Goal: Book appointment/travel/reservation

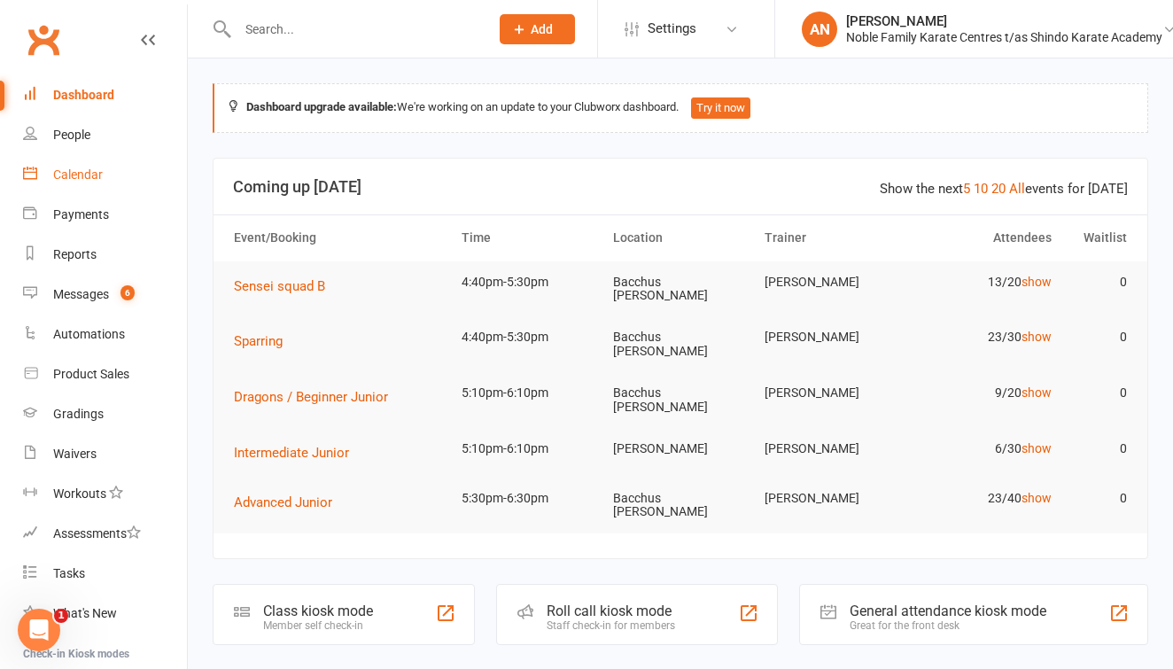
click at [89, 172] on div "Calendar" at bounding box center [78, 174] width 50 height 14
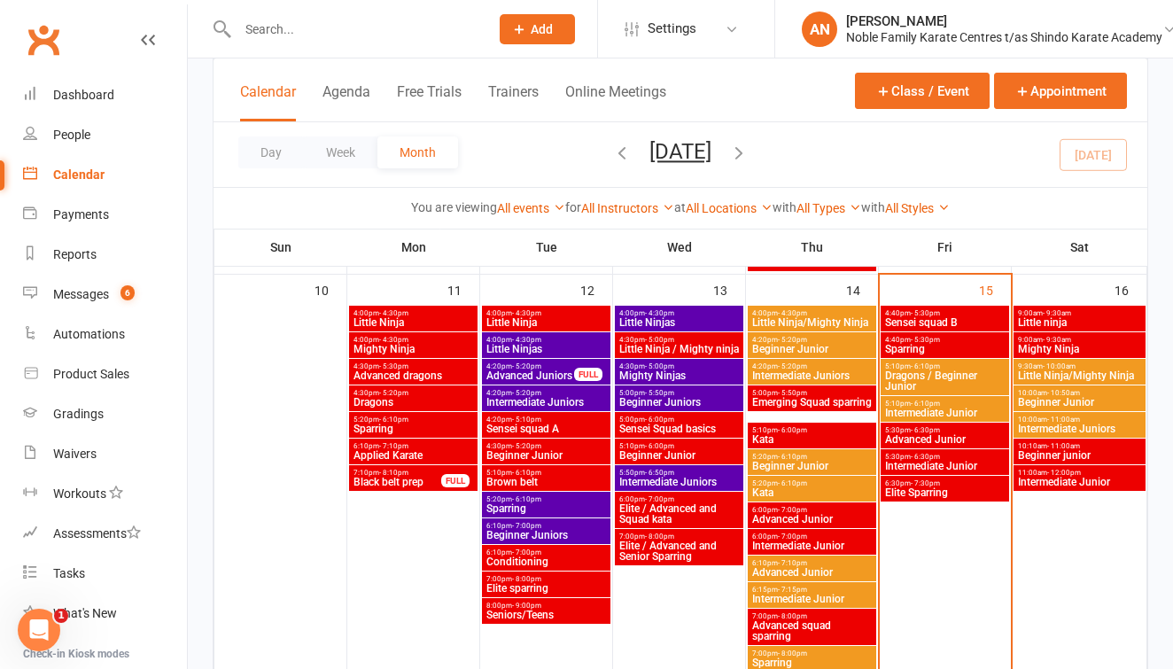
scroll to position [1007, 0]
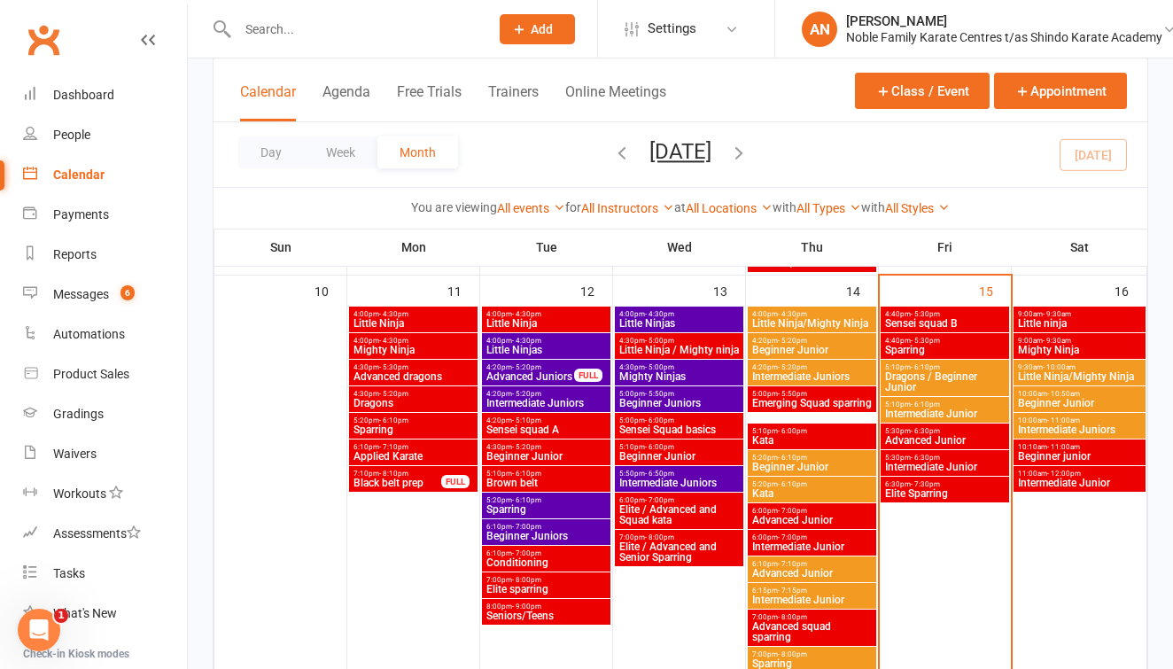
click at [939, 374] on span "Dragons / Beginner Junior" at bounding box center [944, 381] width 121 height 21
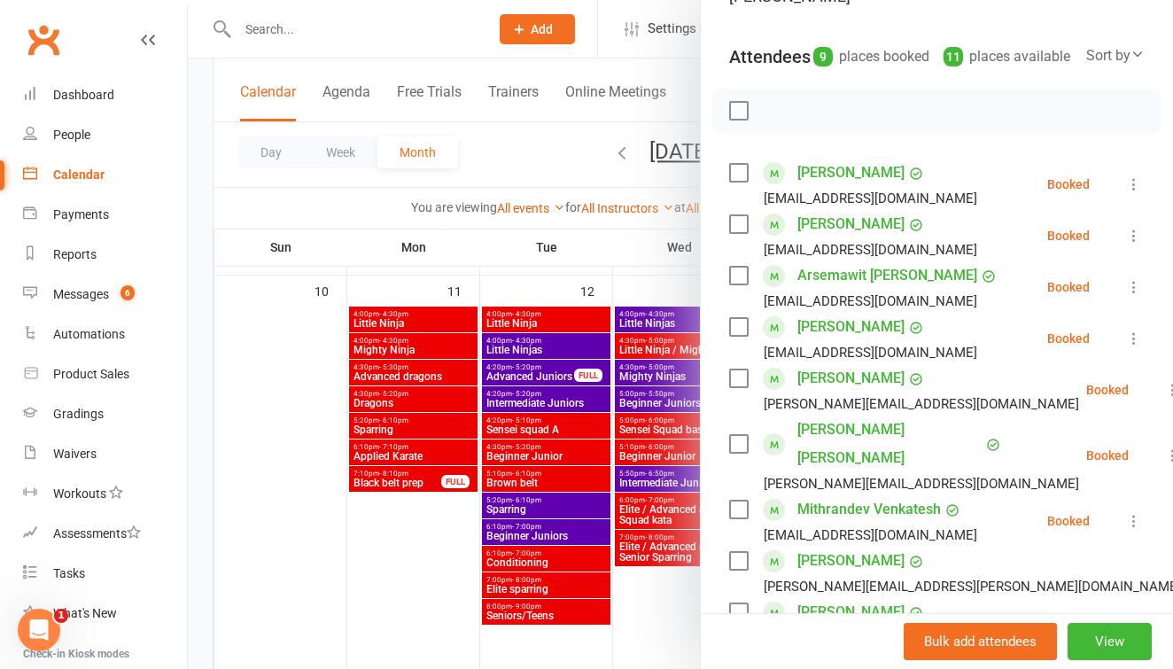
scroll to position [195, 0]
click at [739, 373] on label at bounding box center [738, 379] width 18 height 18
click at [740, 436] on label at bounding box center [738, 445] width 18 height 18
click at [735, 553] on label at bounding box center [738, 562] width 18 height 18
click at [737, 604] on label at bounding box center [738, 613] width 18 height 18
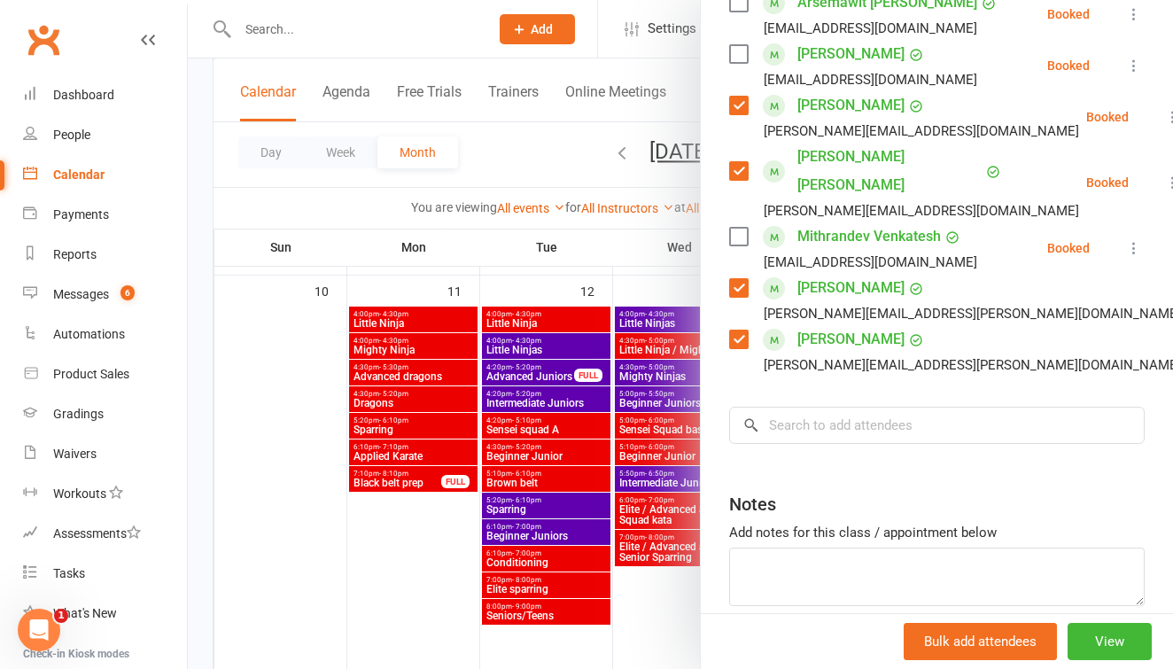
scroll to position [464, 0]
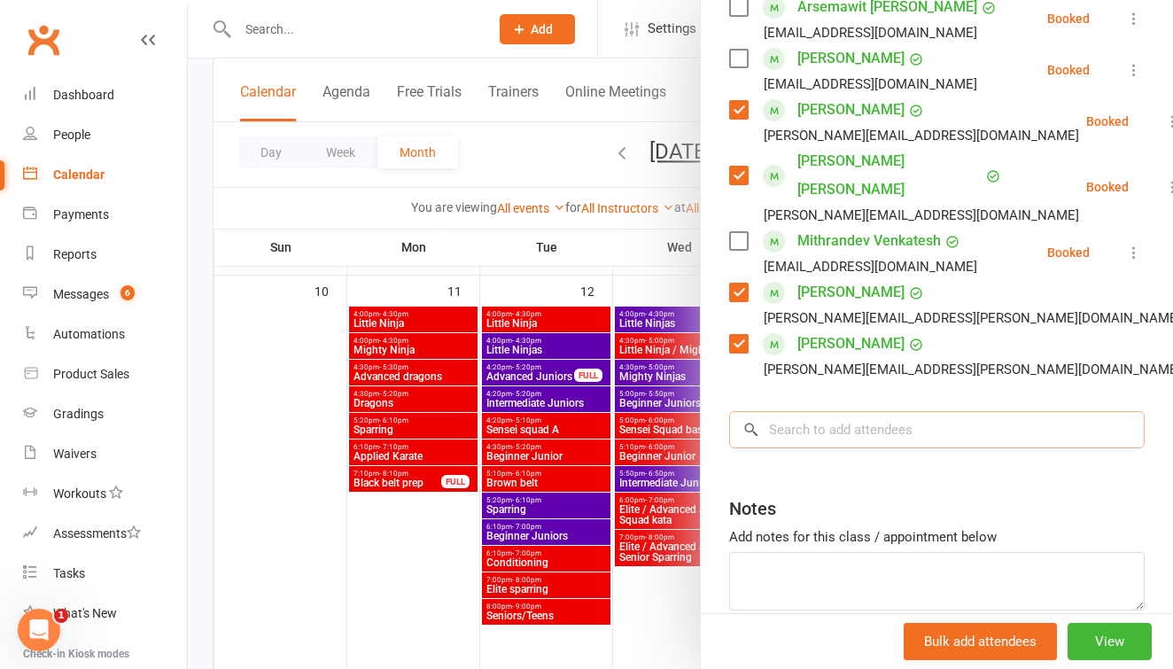
click at [804, 411] on input "search" at bounding box center [937, 429] width 416 height 37
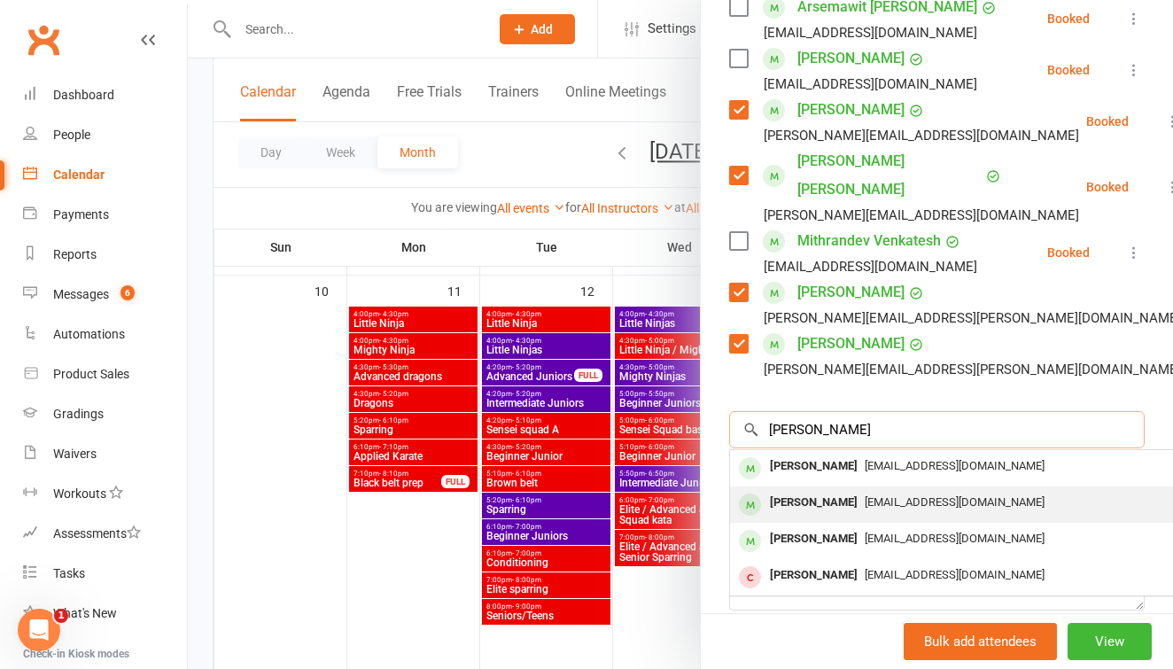
type input "[PERSON_NAME]"
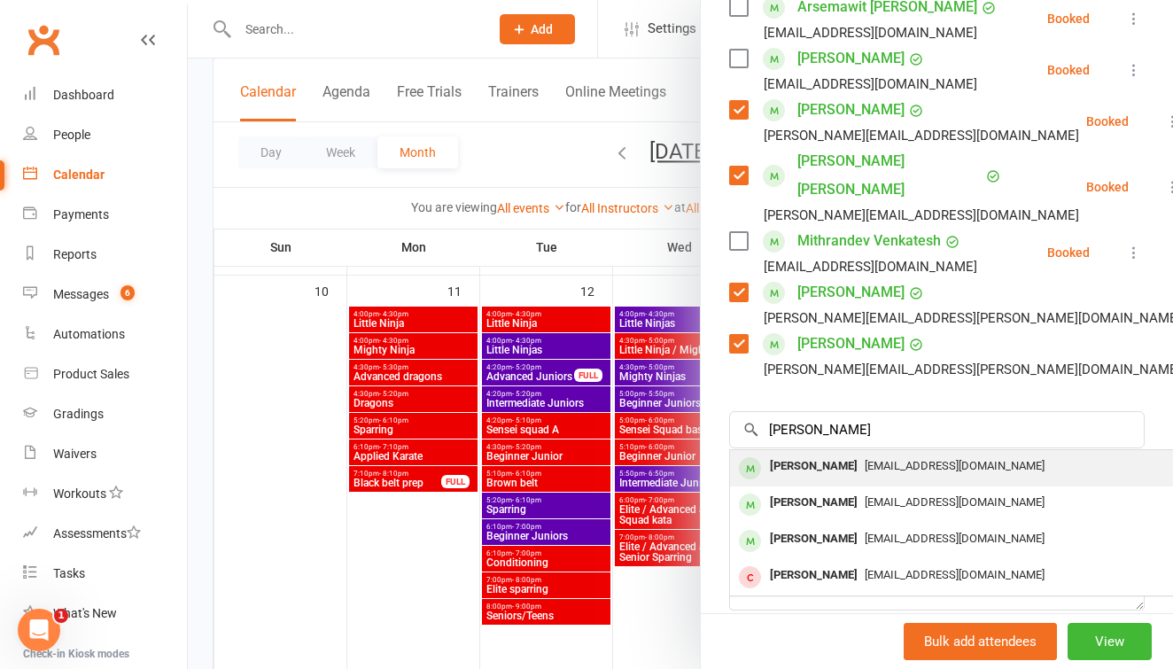
drag, startPoint x: 826, startPoint y: 429, endPoint x: 867, endPoint y: 436, distance: 41.4
click at [867, 459] on span "[EMAIL_ADDRESS][DOMAIN_NAME]" at bounding box center [955, 465] width 180 height 13
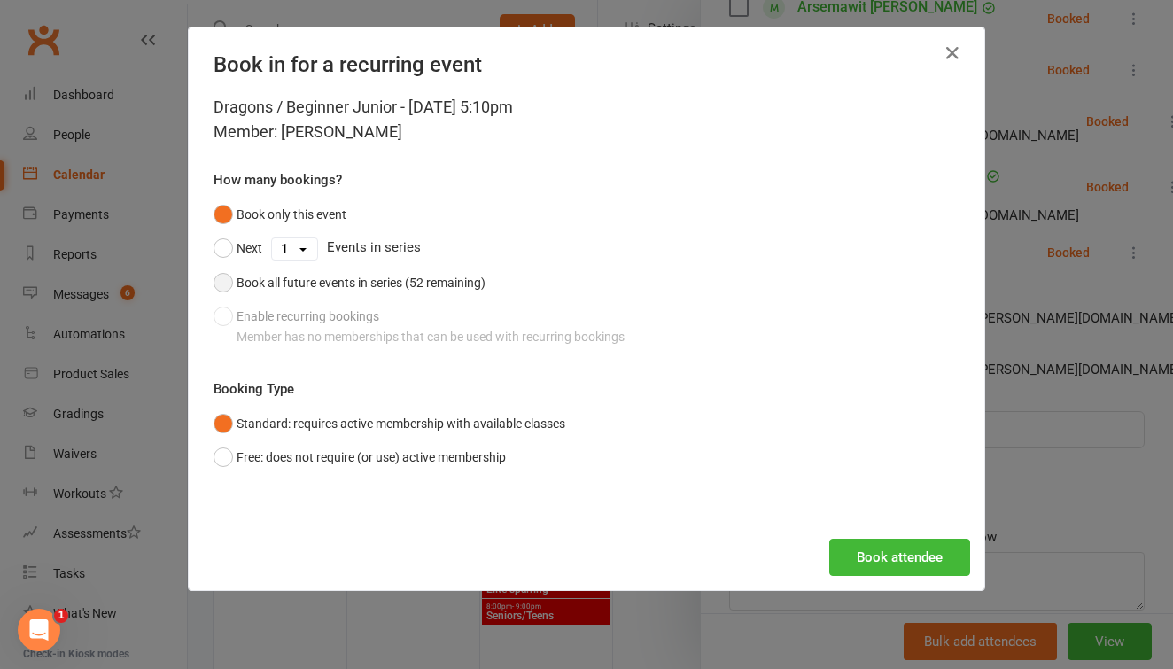
click at [225, 280] on button "Book all future events in series (52 remaining)" at bounding box center [350, 283] width 272 height 34
click at [868, 552] on button "Book attendee" at bounding box center [899, 557] width 141 height 37
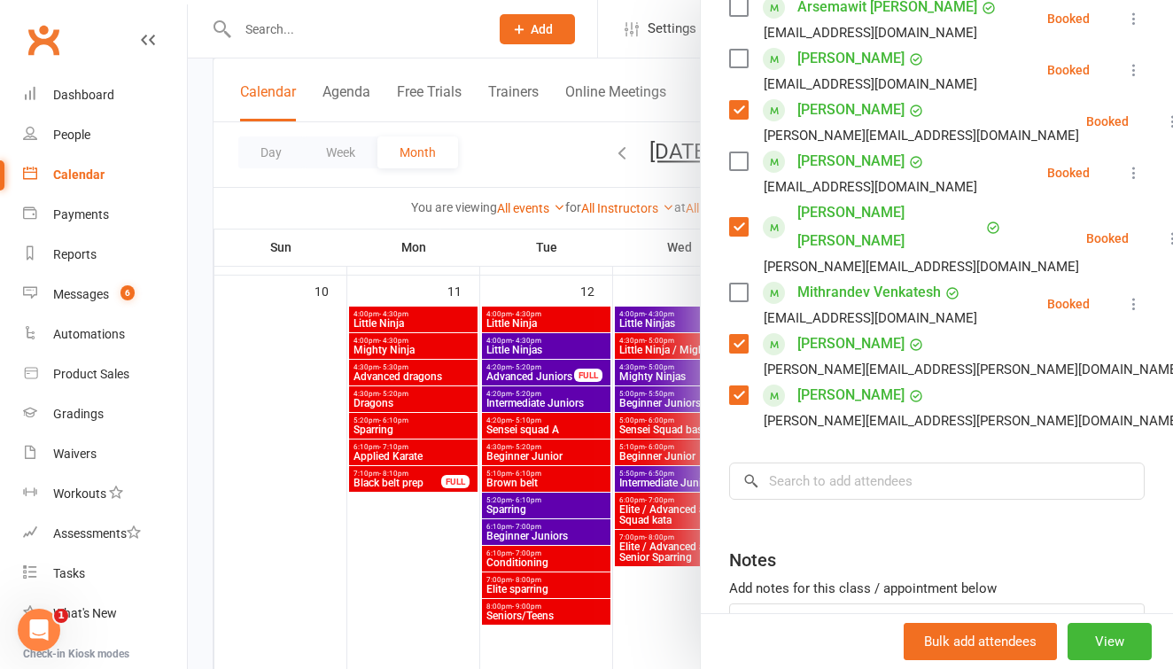
click at [737, 162] on label at bounding box center [738, 161] width 18 height 18
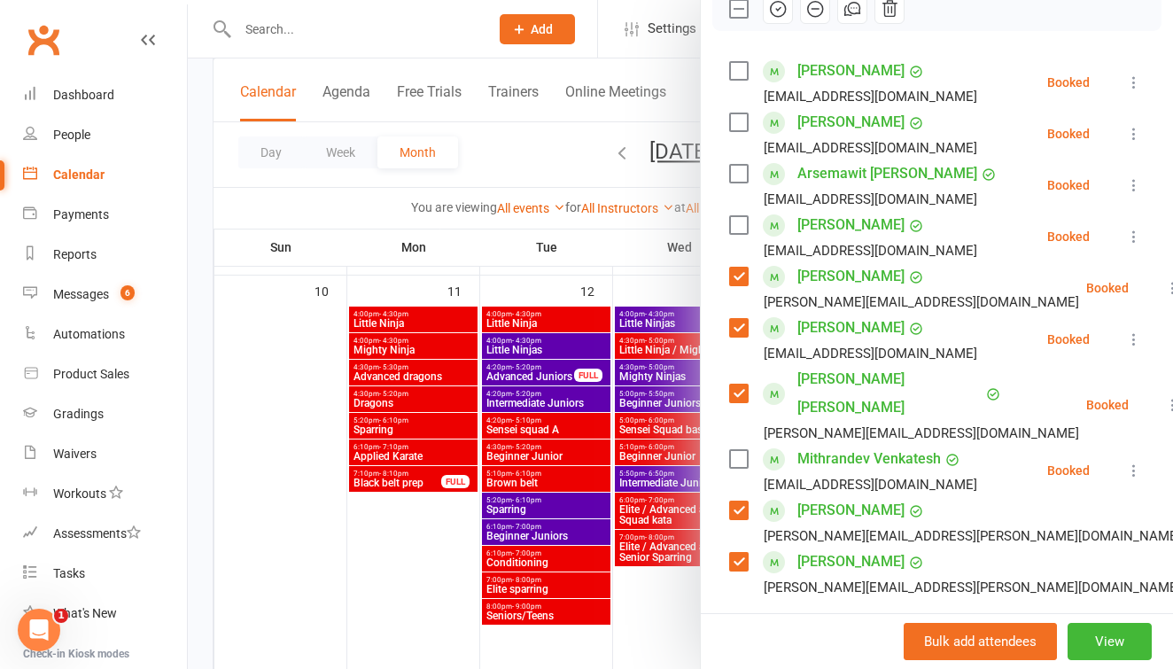
scroll to position [290, 0]
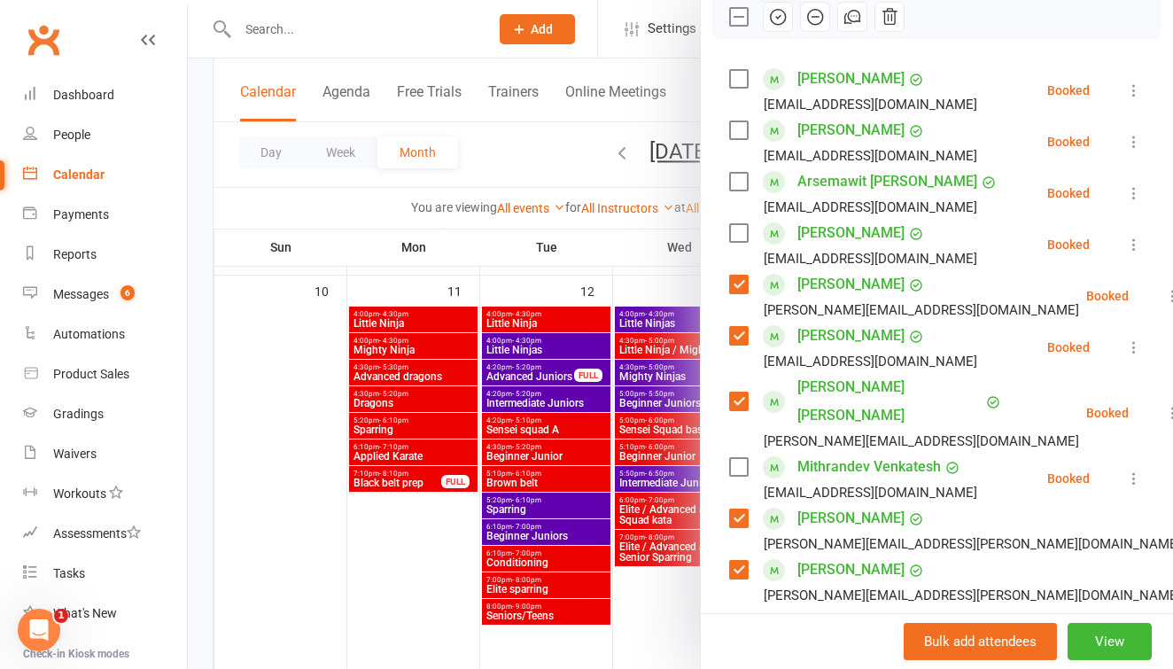
click at [775, 11] on icon "button" at bounding box center [777, 16] width 19 height 19
click at [556, 157] on div at bounding box center [680, 334] width 985 height 669
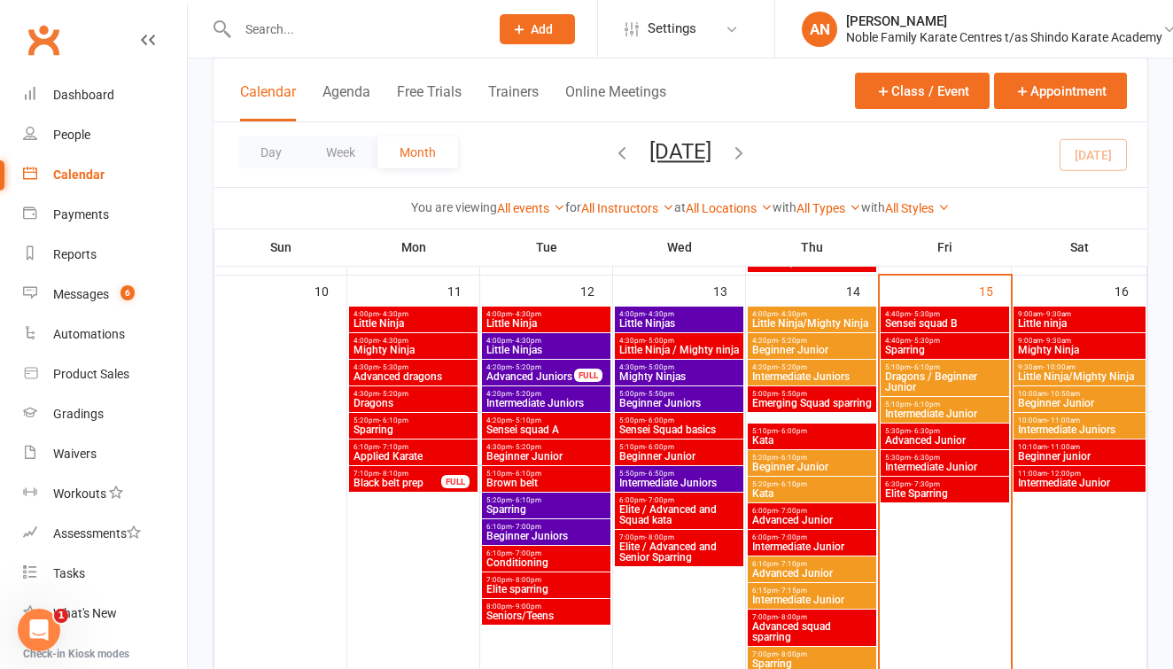
click at [914, 409] on span "Intermediate Junior" at bounding box center [944, 413] width 121 height 11
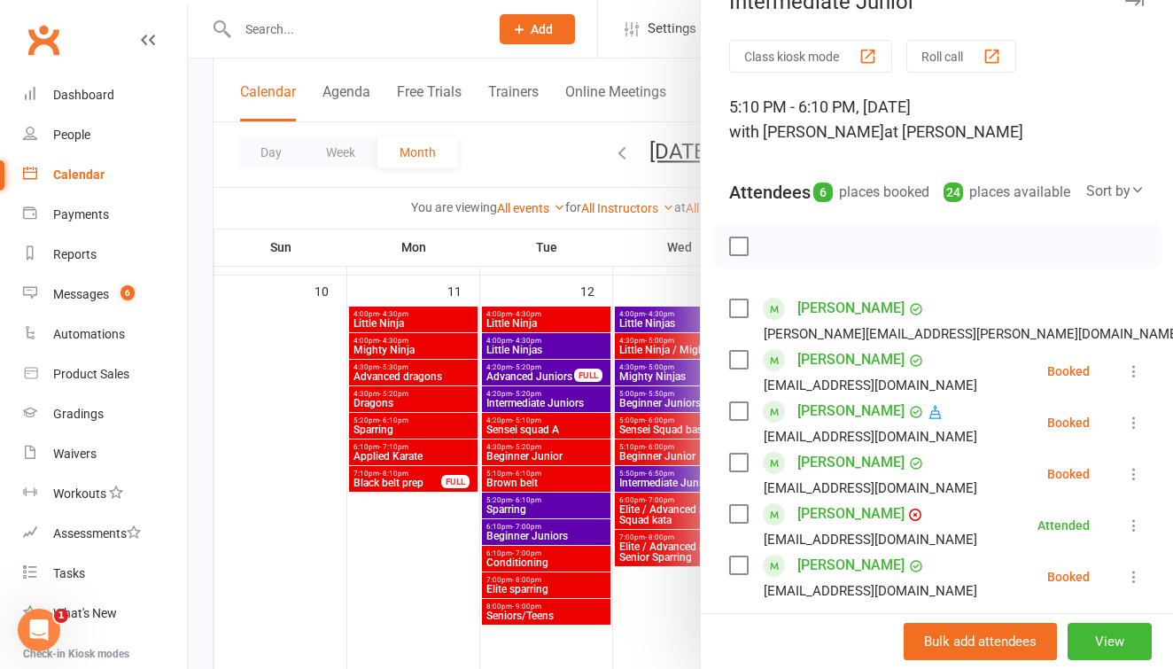
scroll to position [36, 0]
click at [738, 368] on label at bounding box center [738, 359] width 18 height 18
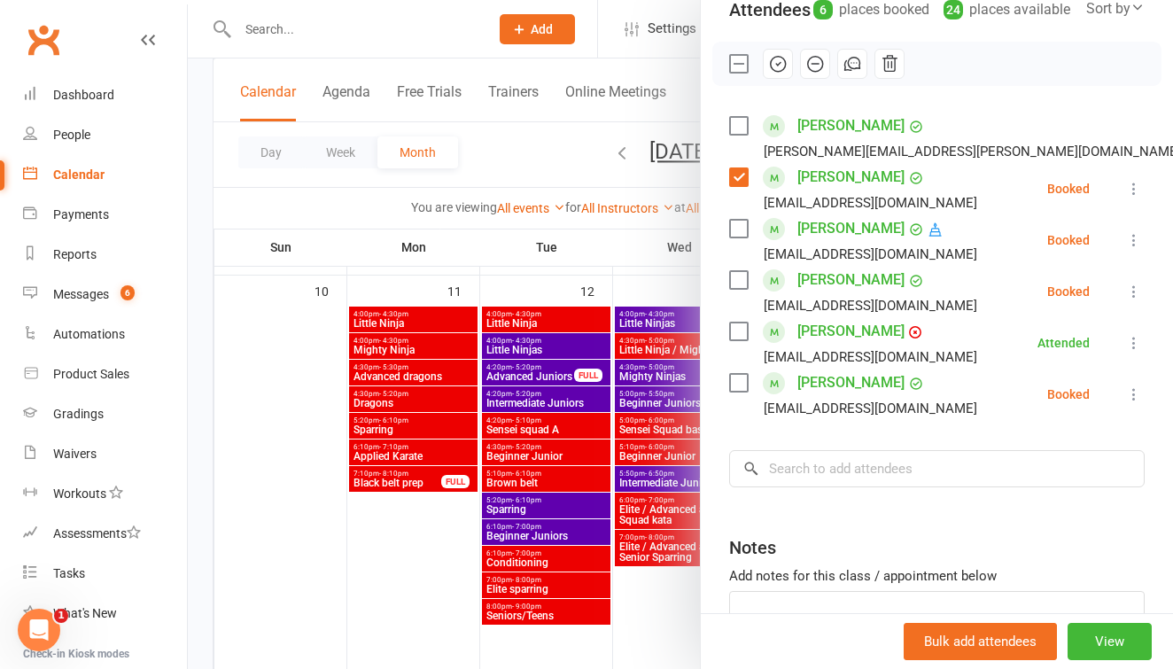
scroll to position [232, 0]
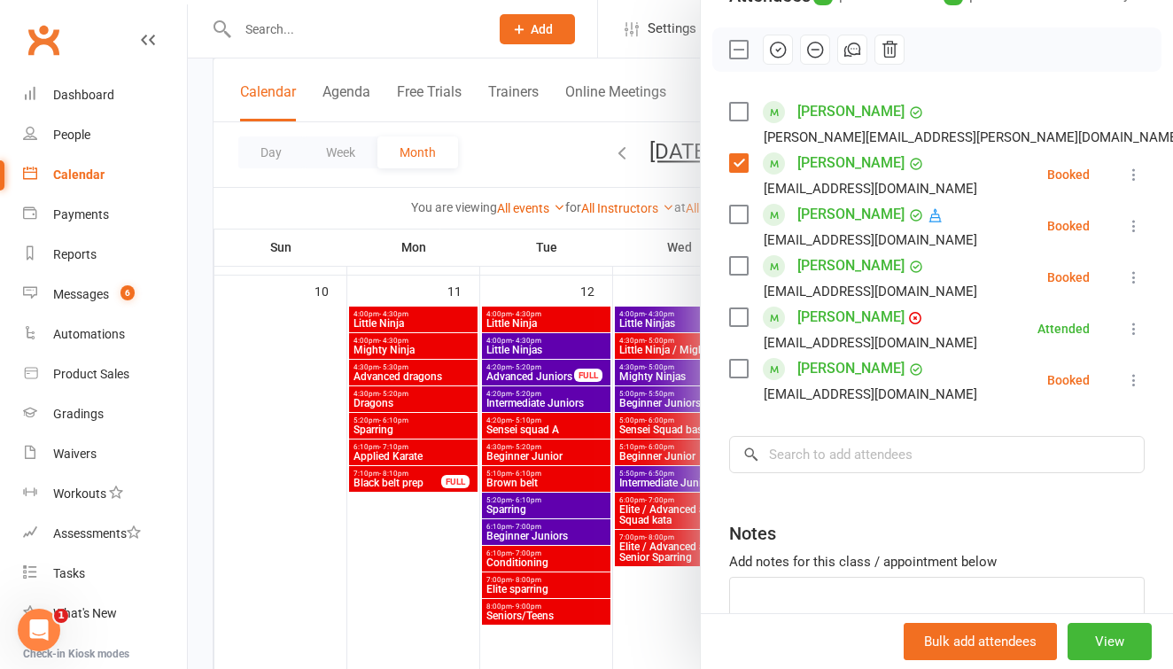
click at [739, 275] on label at bounding box center [738, 266] width 18 height 18
click at [738, 326] on label at bounding box center [738, 317] width 18 height 18
click at [738, 377] on label at bounding box center [738, 369] width 18 height 18
click at [780, 472] on input "search" at bounding box center [937, 454] width 416 height 37
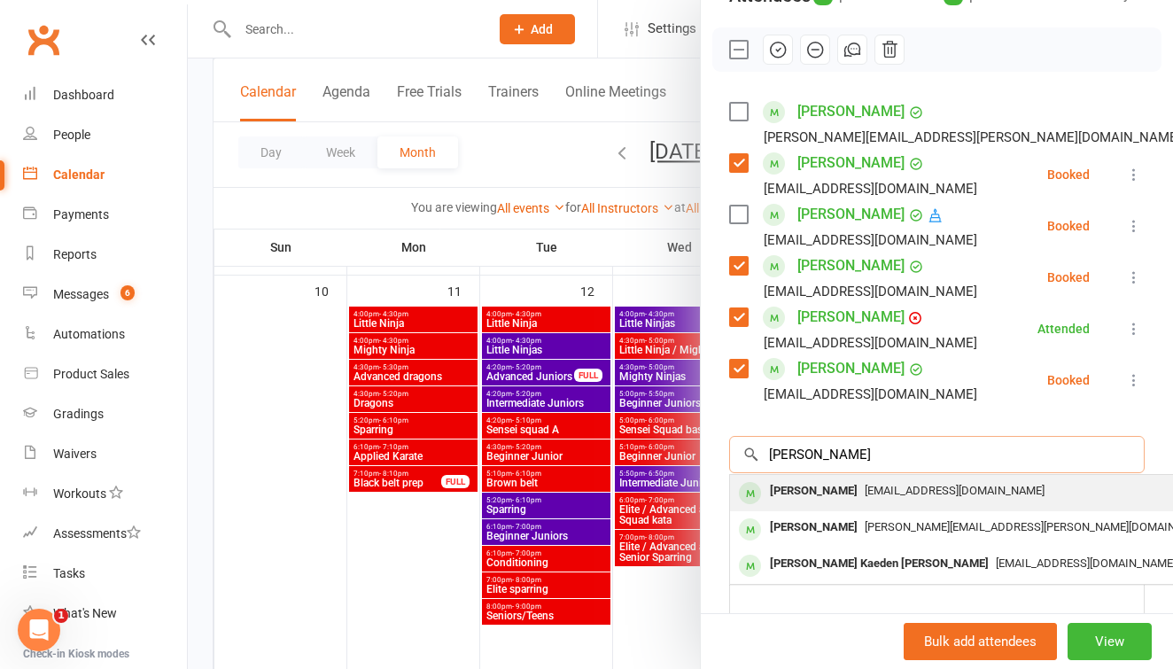
type input "[PERSON_NAME]"
drag, startPoint x: 824, startPoint y: 497, endPoint x: 841, endPoint y: 513, distance: 23.2
click at [841, 504] on div "[PERSON_NAME]" at bounding box center [814, 491] width 102 height 26
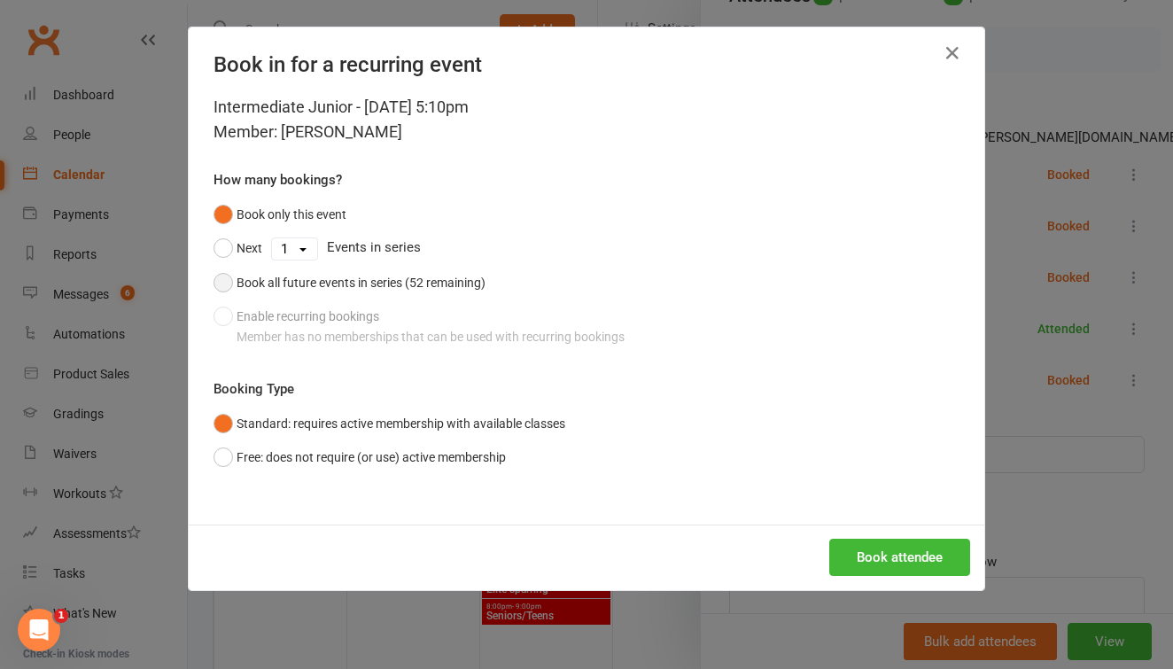
click at [225, 283] on button "Book all future events in series (52 remaining)" at bounding box center [350, 283] width 272 height 34
click at [896, 550] on button "Book attendee" at bounding box center [899, 557] width 141 height 37
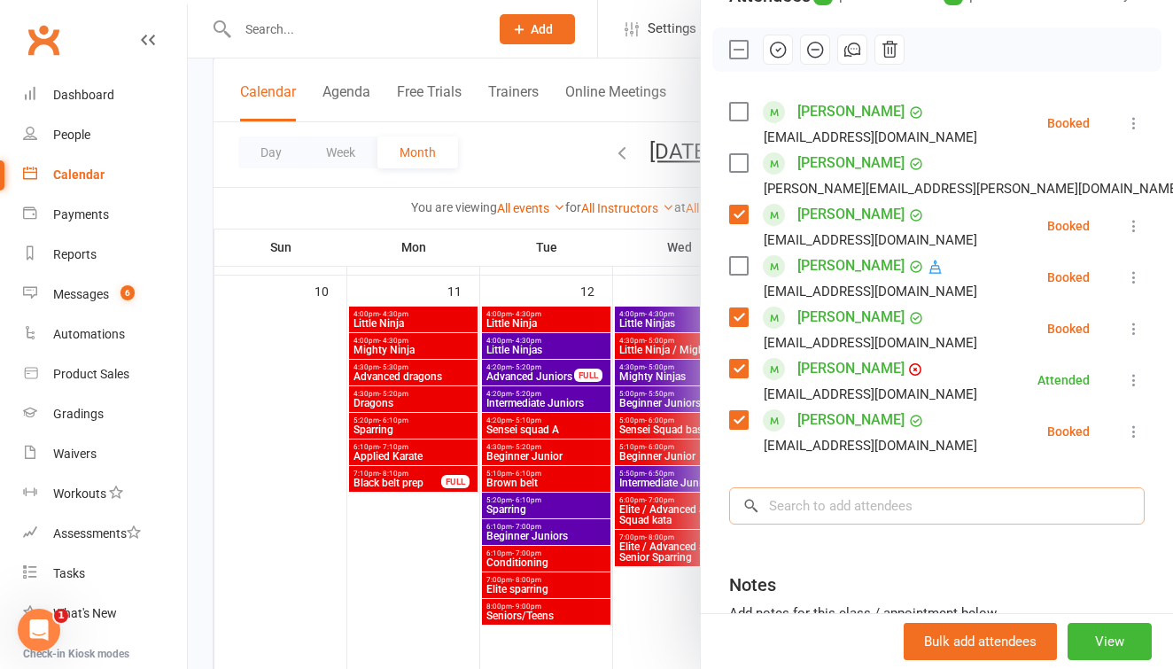
click at [846, 525] on input "search" at bounding box center [937, 505] width 416 height 37
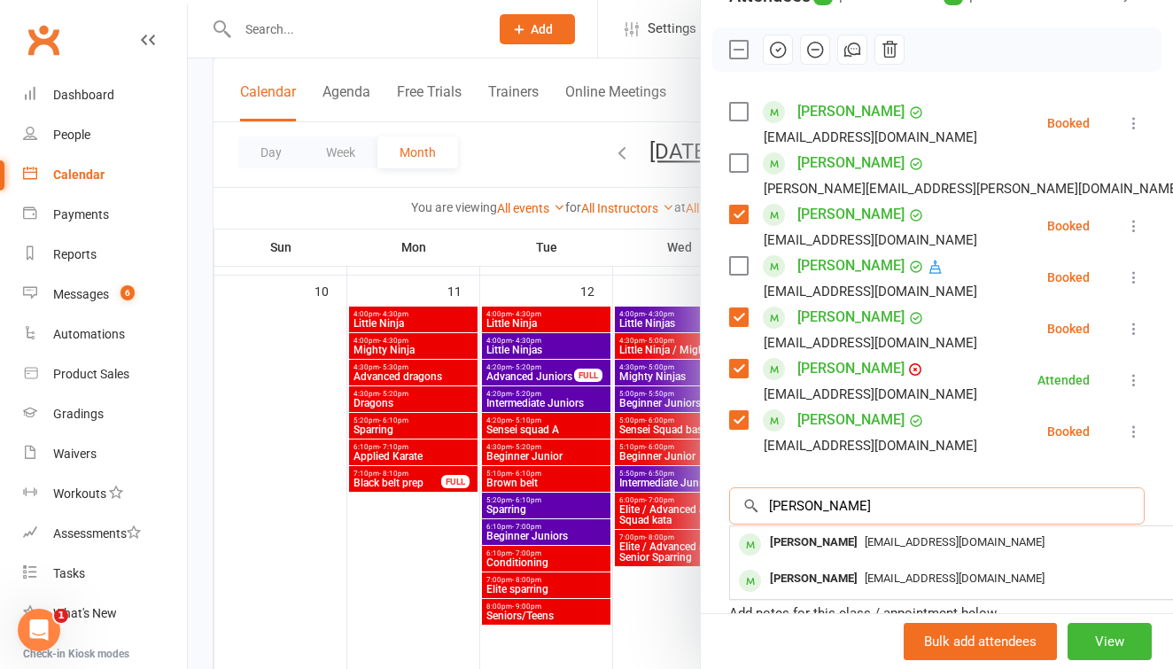
type input "[PERSON_NAME]"
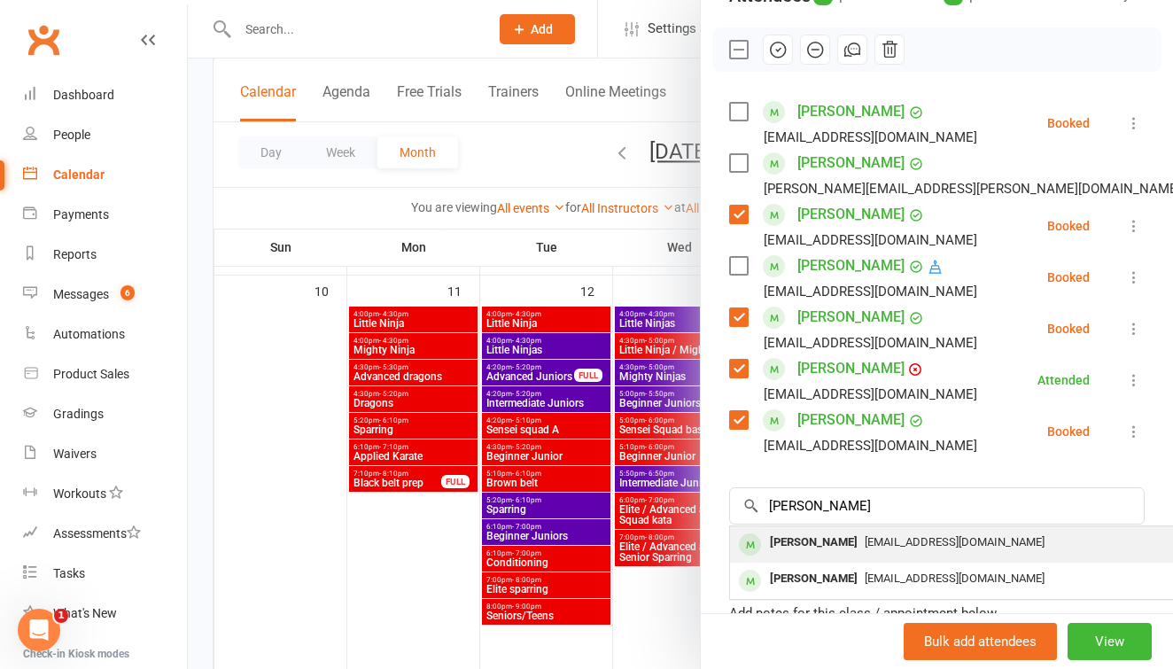
drag, startPoint x: 846, startPoint y: 530, endPoint x: 890, endPoint y: 562, distance: 53.9
click at [890, 548] on span "[EMAIL_ADDRESS][DOMAIN_NAME]" at bounding box center [955, 541] width 180 height 13
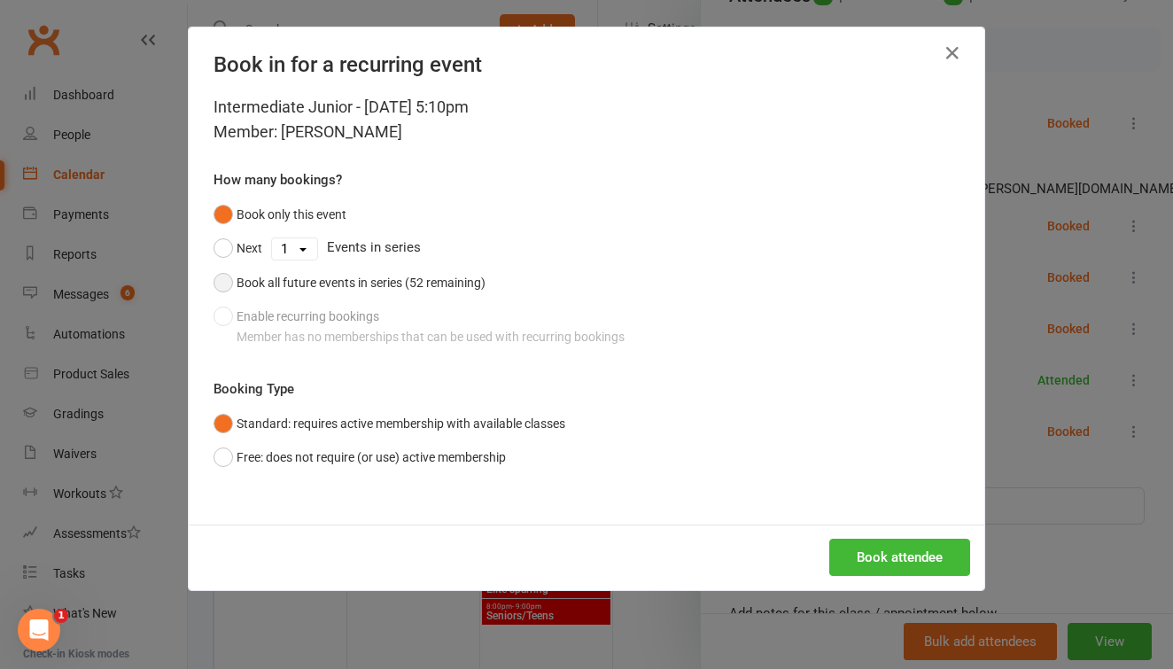
click at [224, 282] on button "Book all future events in series (52 remaining)" at bounding box center [350, 283] width 272 height 34
click at [888, 553] on button "Book attendee" at bounding box center [899, 557] width 141 height 37
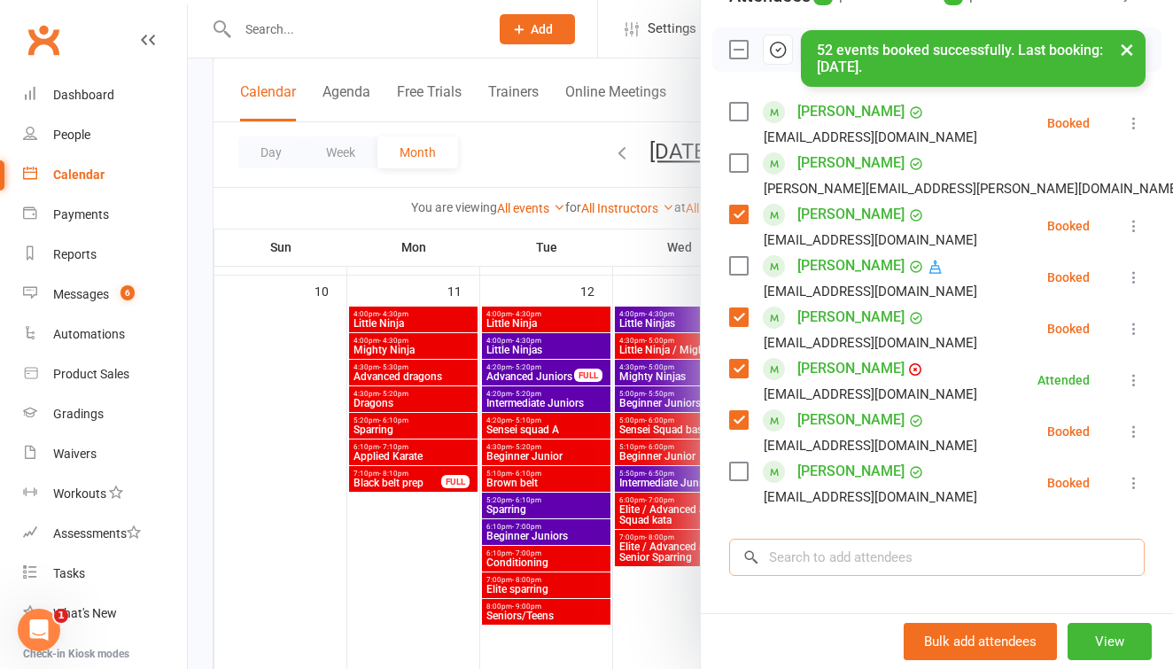
click at [851, 576] on input "search" at bounding box center [937, 557] width 416 height 37
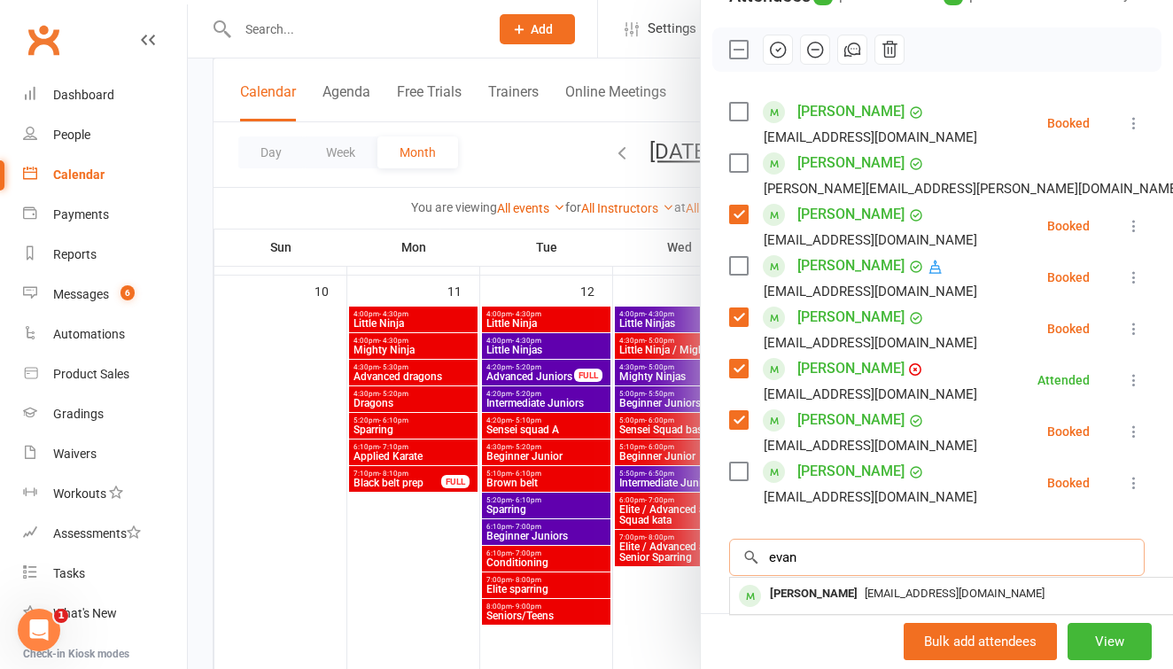
type input "[PERSON_NAME]"
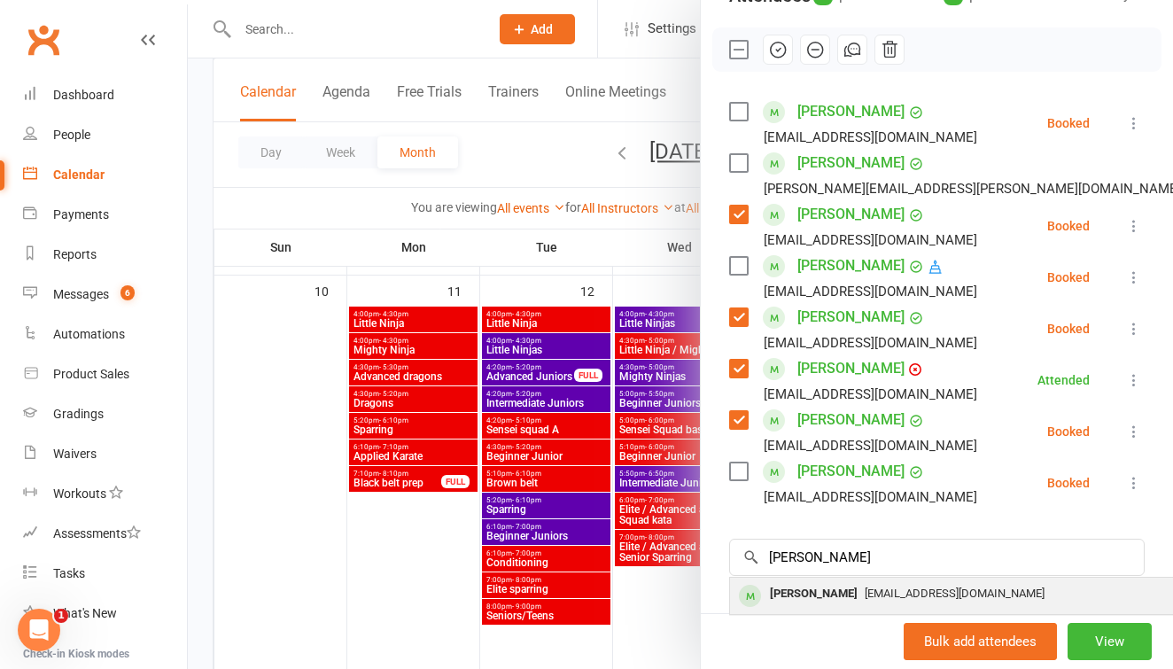
drag, startPoint x: 851, startPoint y: 582, endPoint x: 854, endPoint y: 617, distance: 34.7
click at [865, 600] on span "[EMAIL_ADDRESS][DOMAIN_NAME]" at bounding box center [955, 593] width 180 height 13
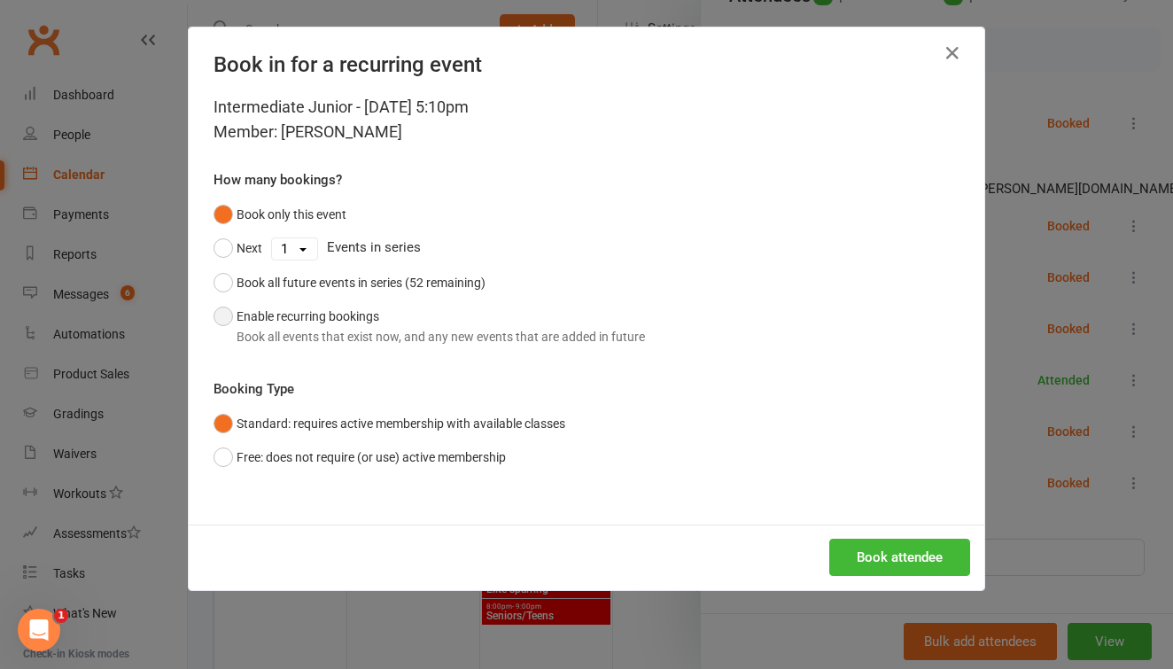
click at [228, 316] on button "Enable recurring bookings Book all events that exist now, and any new events th…" at bounding box center [429, 326] width 431 height 54
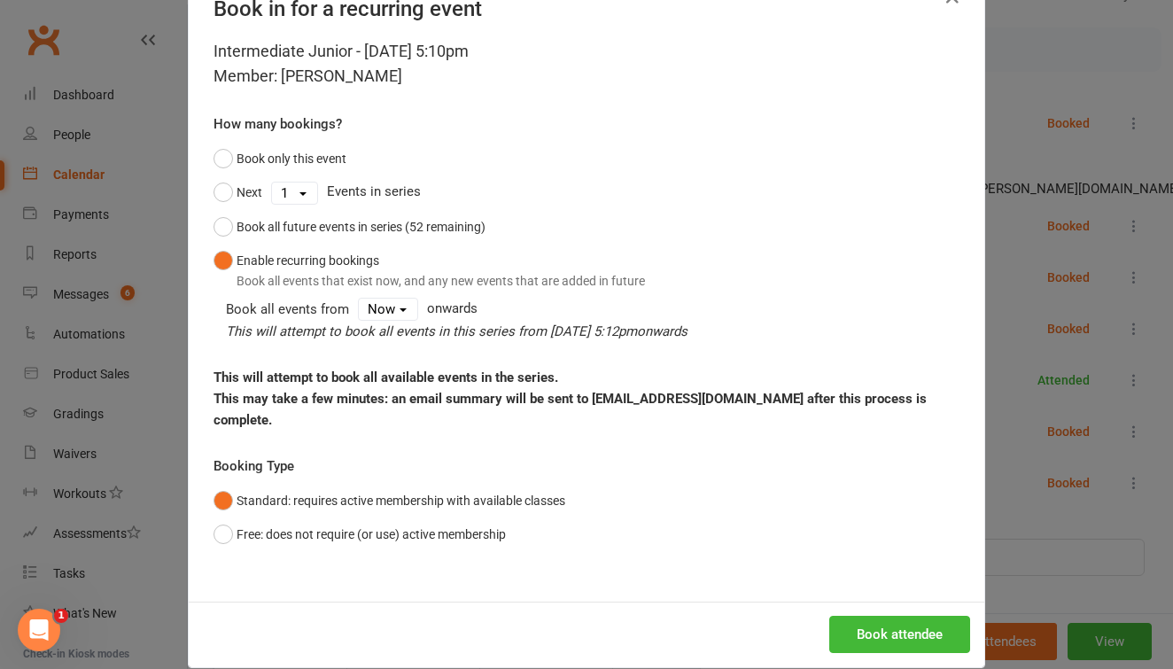
scroll to position [58, 0]
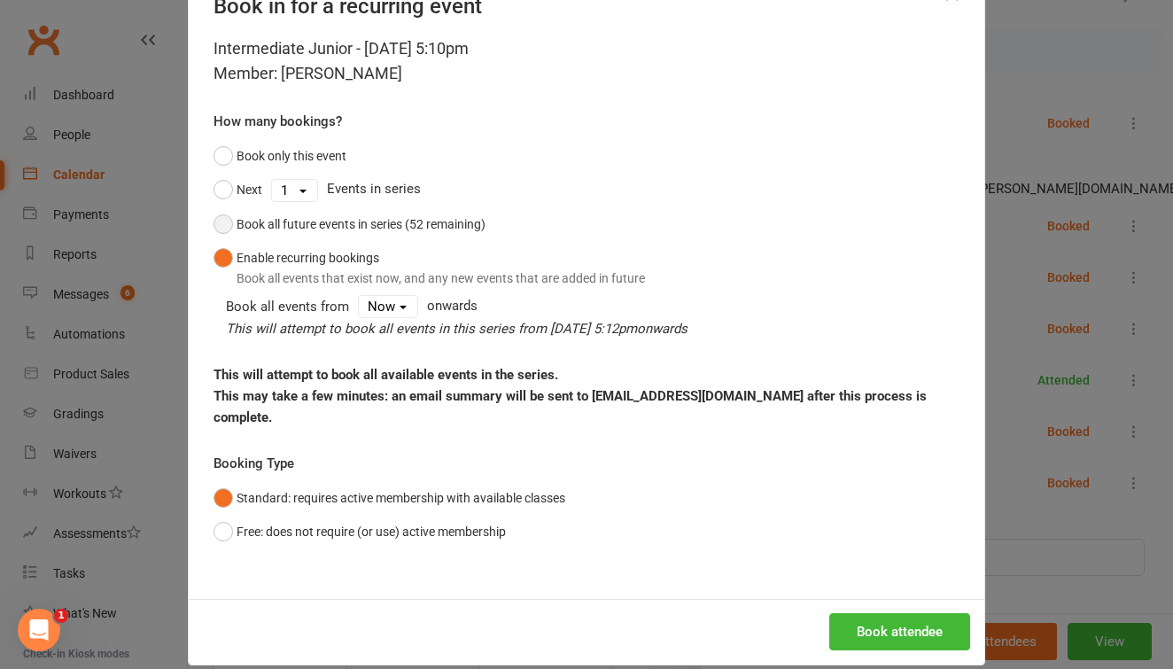
click at [225, 223] on button "Book all future events in series (52 remaining)" at bounding box center [350, 224] width 272 height 34
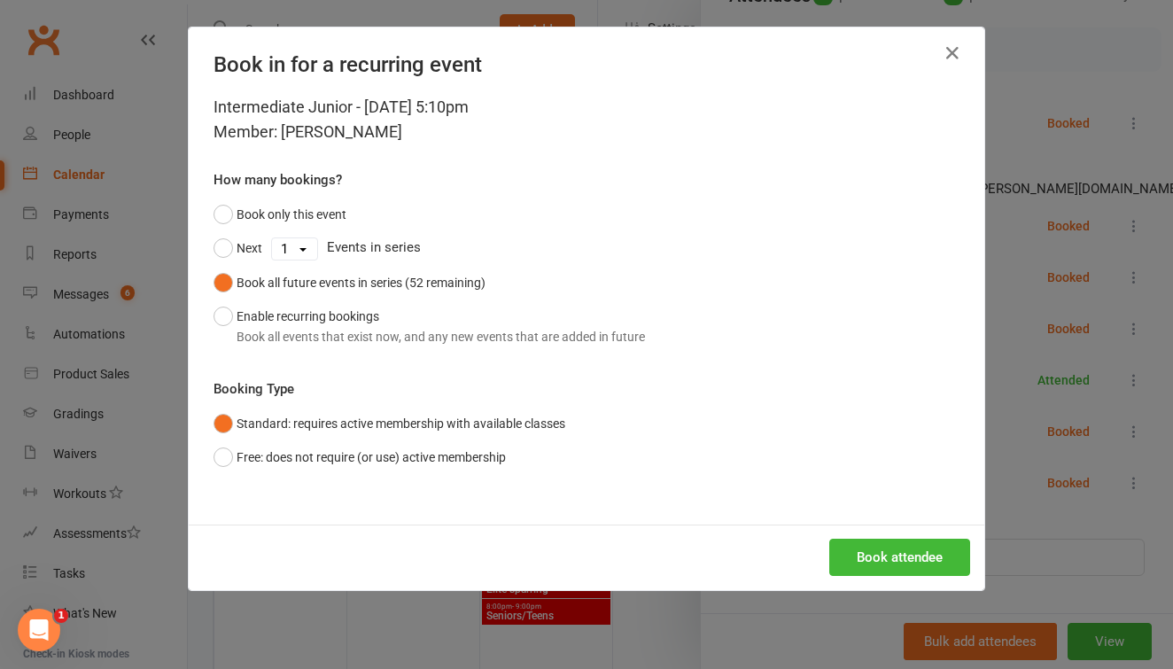
scroll to position [0, 0]
click at [888, 554] on button "Book attendee" at bounding box center [899, 557] width 141 height 37
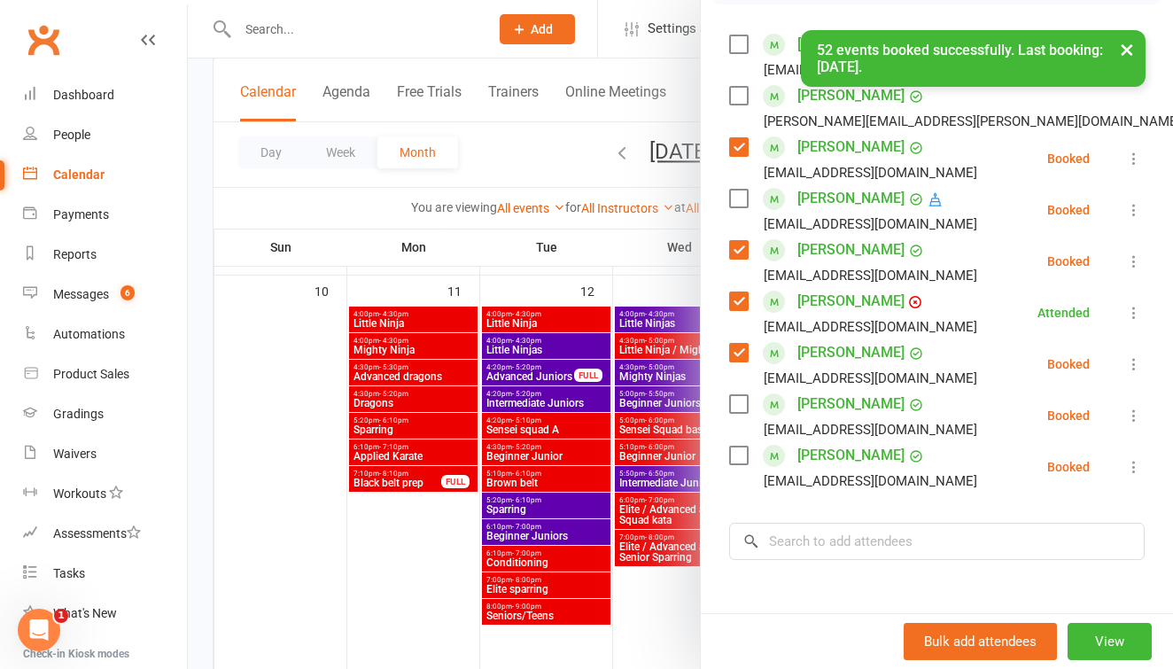
scroll to position [323, 0]
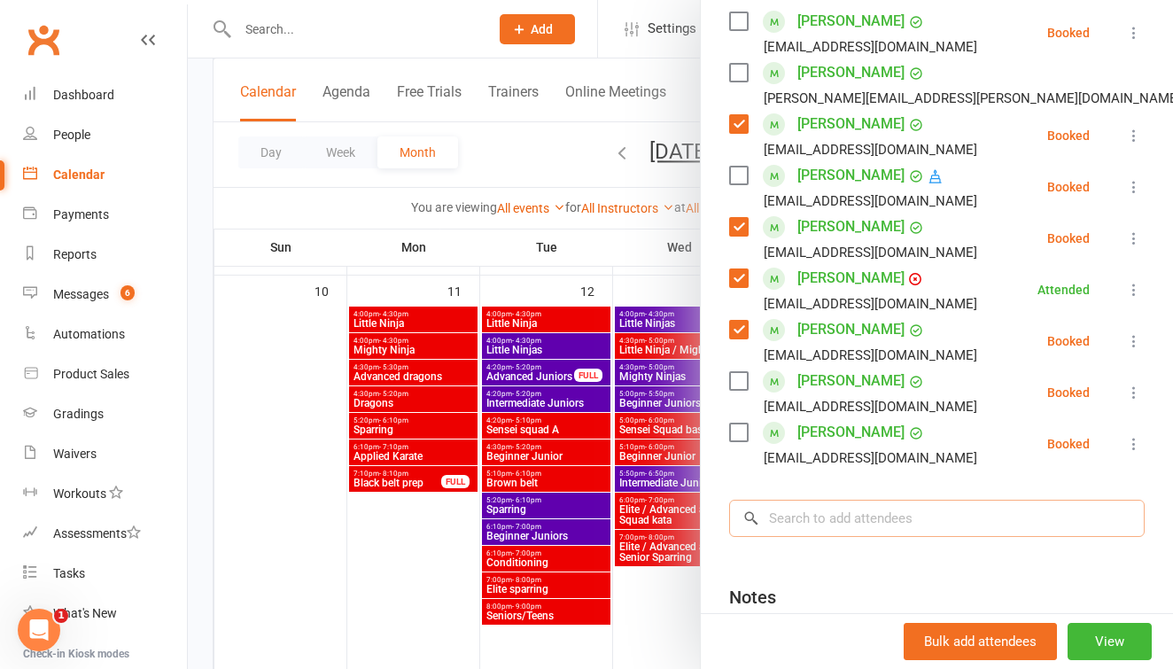
click at [852, 532] on input "search" at bounding box center [937, 518] width 416 height 37
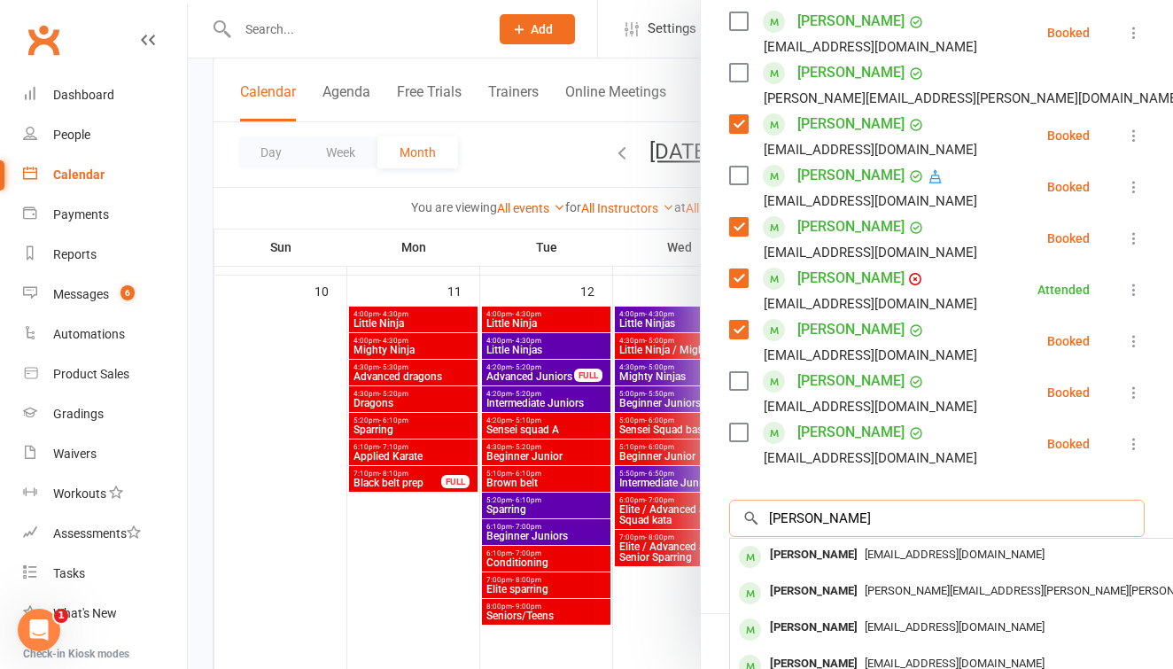
type input "[PERSON_NAME]"
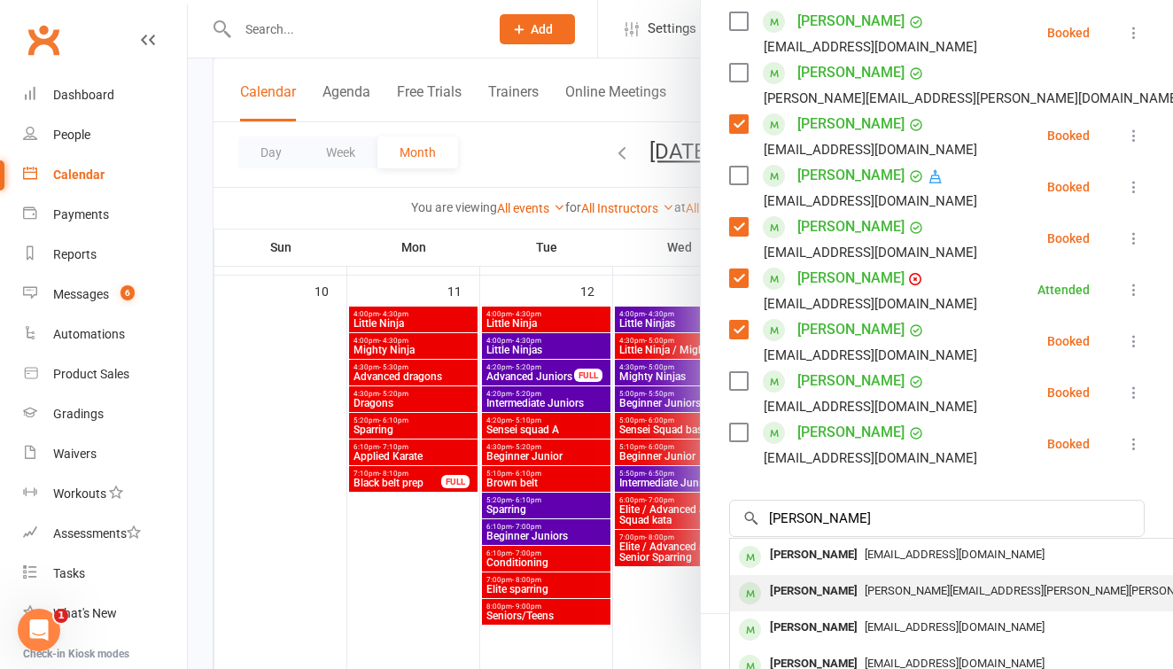
drag, startPoint x: 852, startPoint y: 532, endPoint x: 859, endPoint y: 615, distance: 83.6
click at [865, 597] on span "[PERSON_NAME][EMAIL_ADDRESS][PERSON_NAME][PERSON_NAME][DOMAIN_NAME]" at bounding box center [1082, 590] width 435 height 13
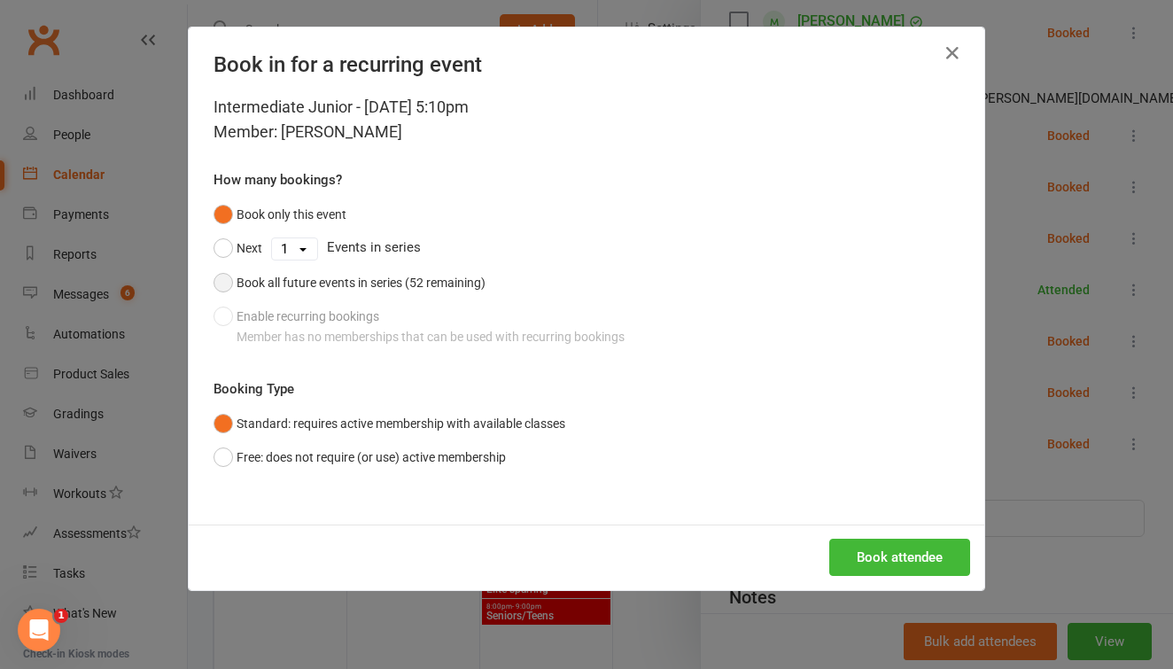
click at [225, 281] on button "Book all future events in series (52 remaining)" at bounding box center [350, 283] width 272 height 34
click at [873, 549] on button "Book attendee" at bounding box center [899, 557] width 141 height 37
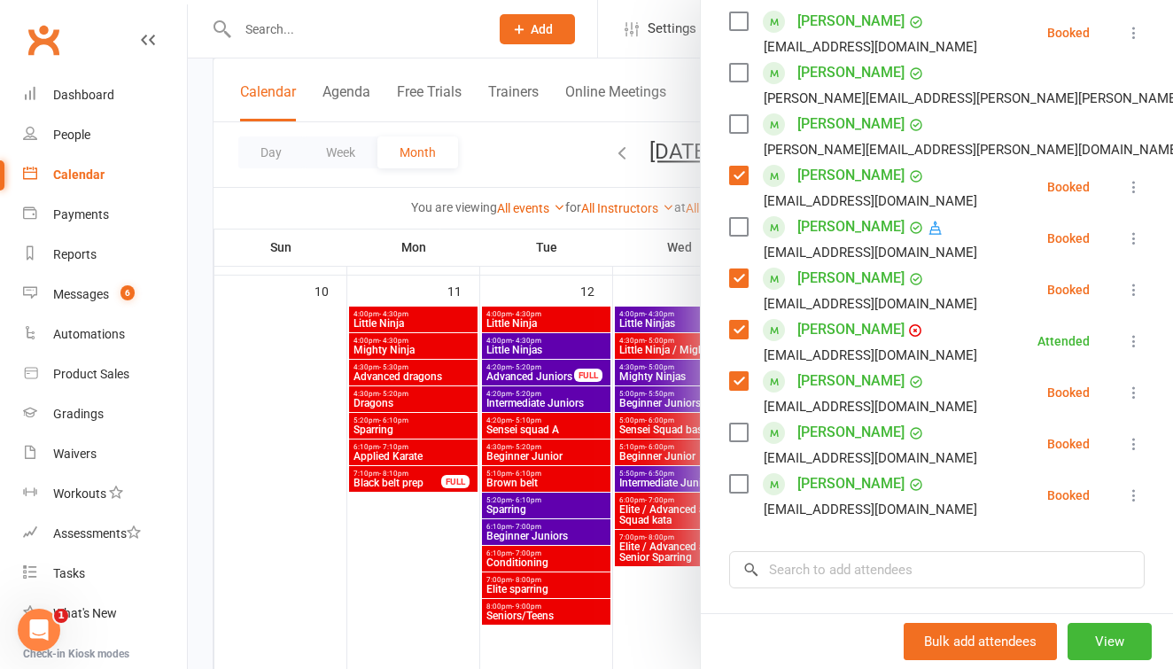
click at [734, 82] on label at bounding box center [738, 73] width 18 height 18
click at [740, 30] on label at bounding box center [738, 21] width 18 height 18
click at [738, 441] on label at bounding box center [738, 433] width 18 height 18
click at [735, 493] on label at bounding box center [738, 484] width 18 height 18
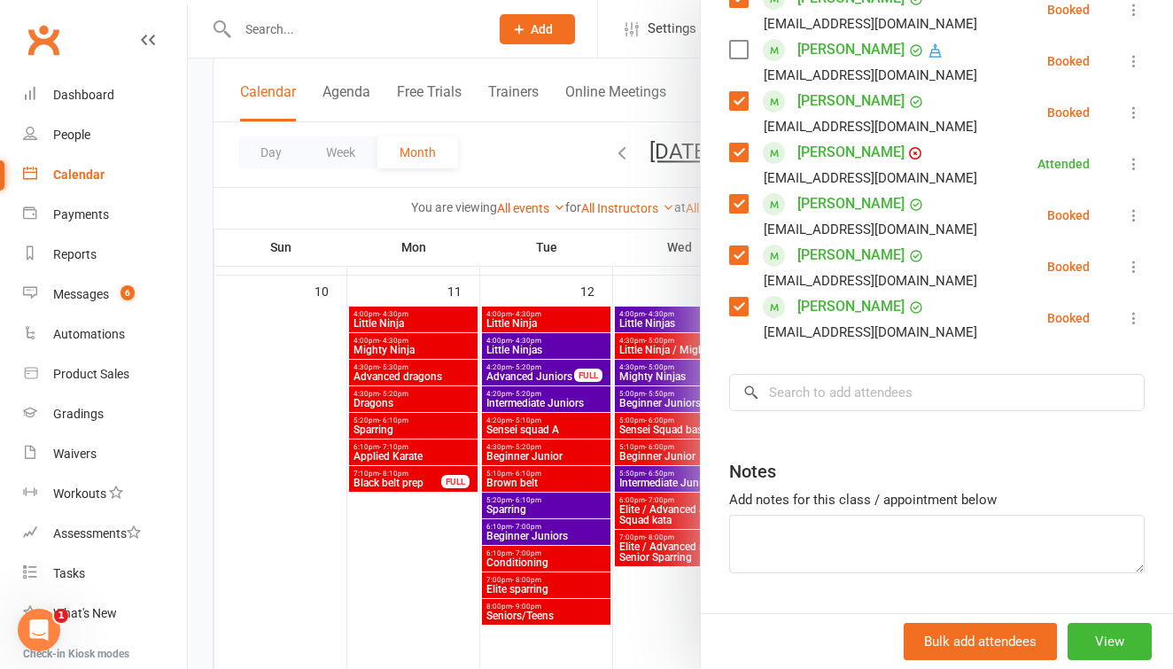
scroll to position [509, 0]
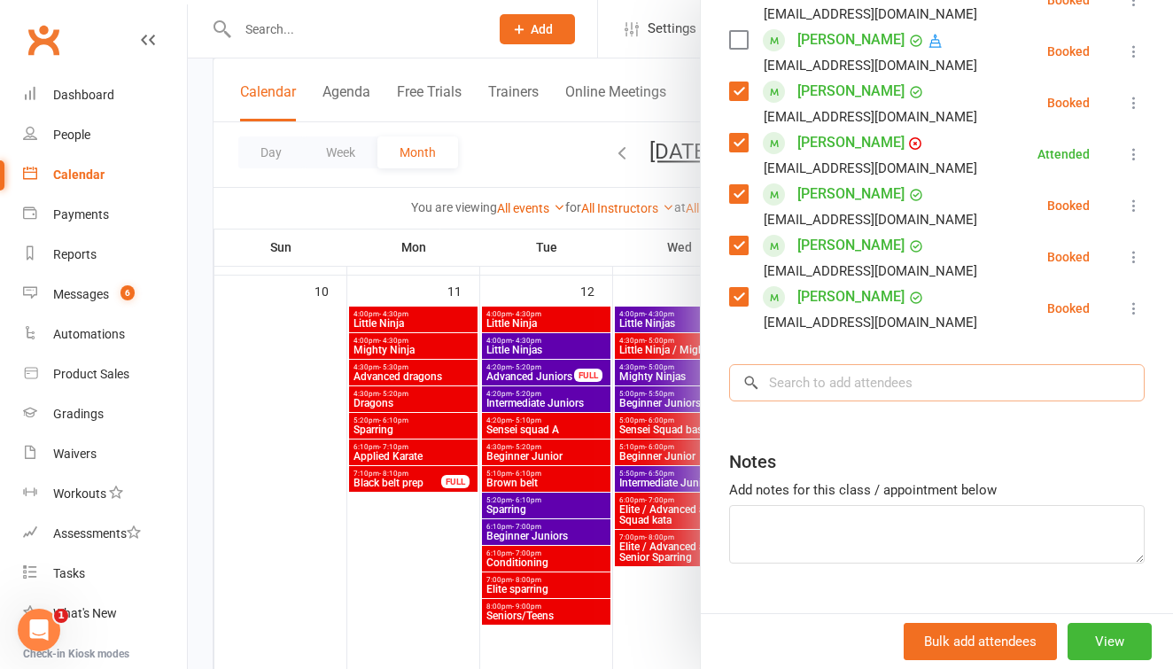
click at [804, 401] on input "search" at bounding box center [937, 382] width 416 height 37
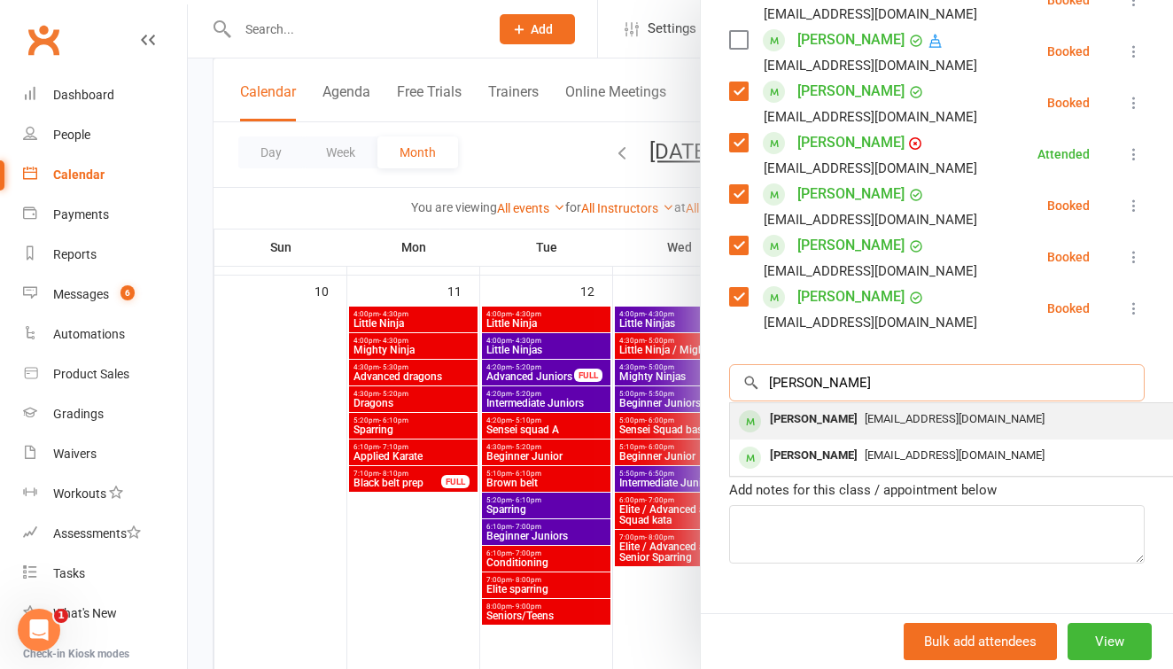
type input "[PERSON_NAME]"
drag, startPoint x: 809, startPoint y: 435, endPoint x: 834, endPoint y: 442, distance: 25.8
click at [834, 432] on div "[PERSON_NAME]" at bounding box center [814, 420] width 102 height 26
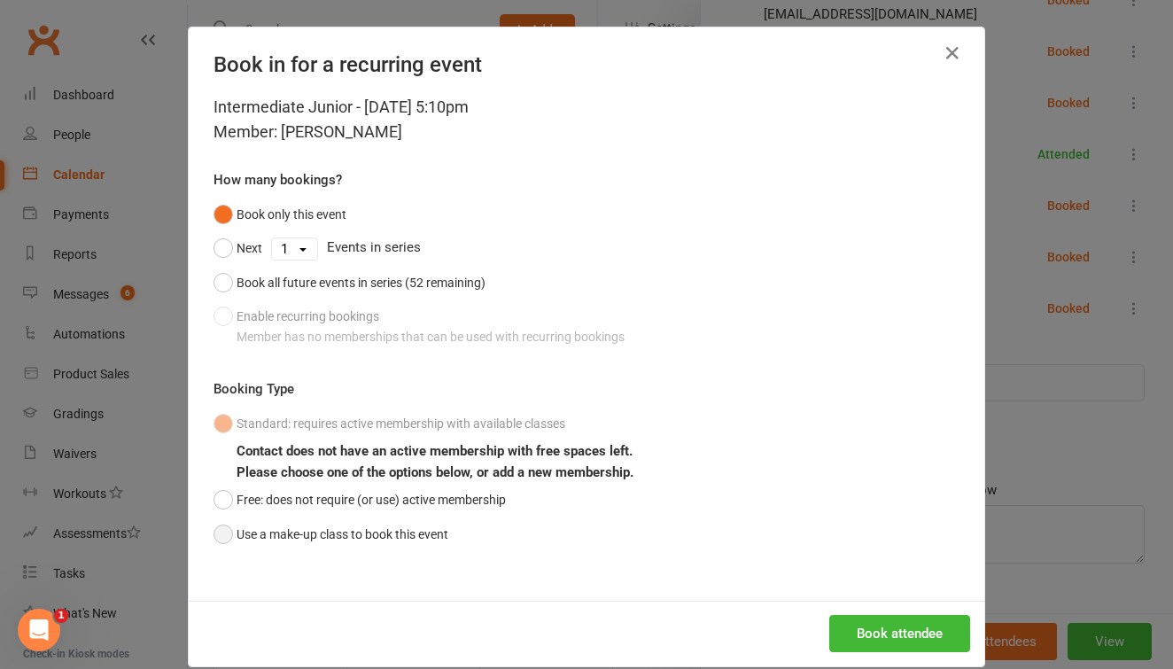
click at [223, 530] on button "Use a make-up class to book this event" at bounding box center [331, 534] width 235 height 34
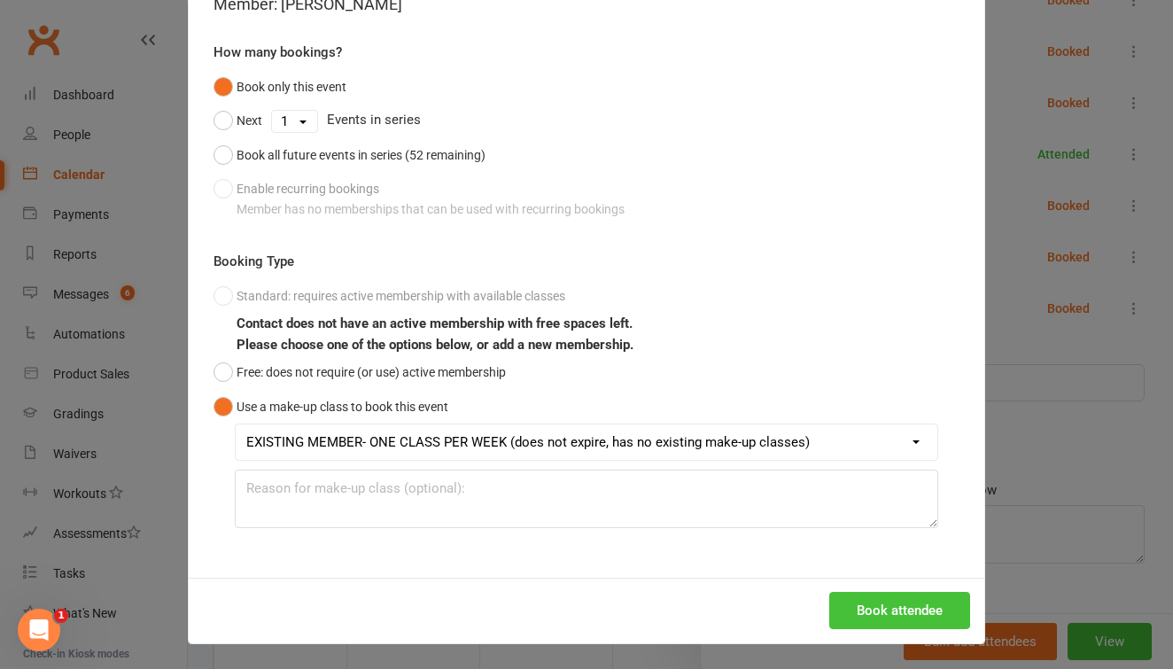
scroll to position [127, 0]
click at [876, 600] on button "Book attendee" at bounding box center [899, 611] width 141 height 37
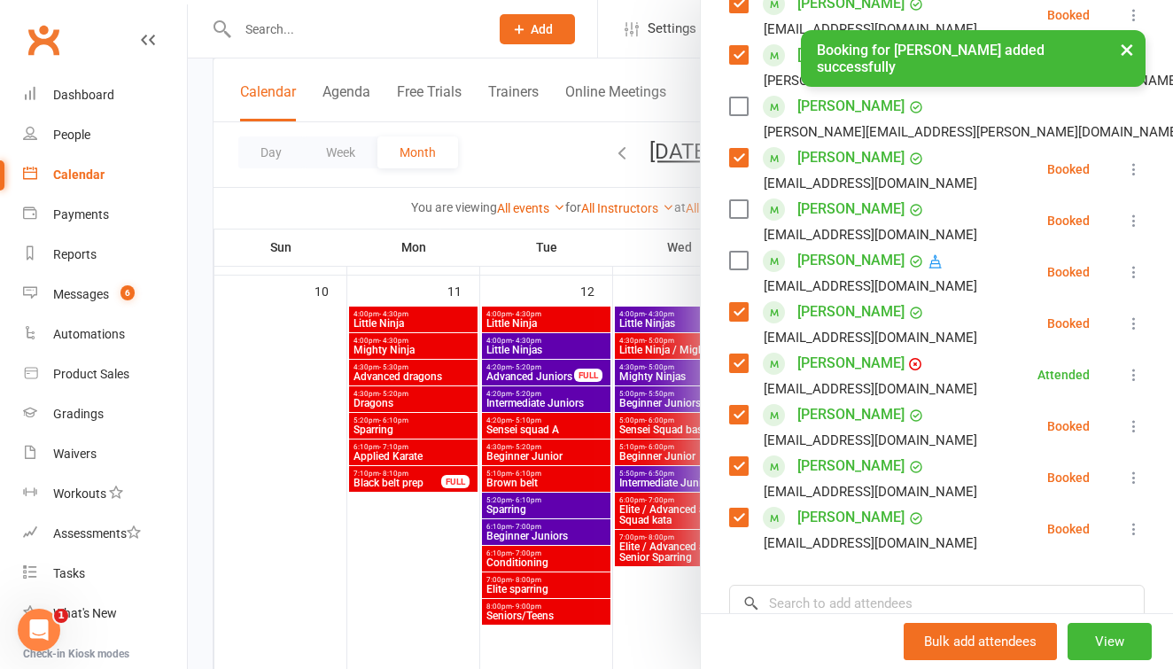
scroll to position [338, 0]
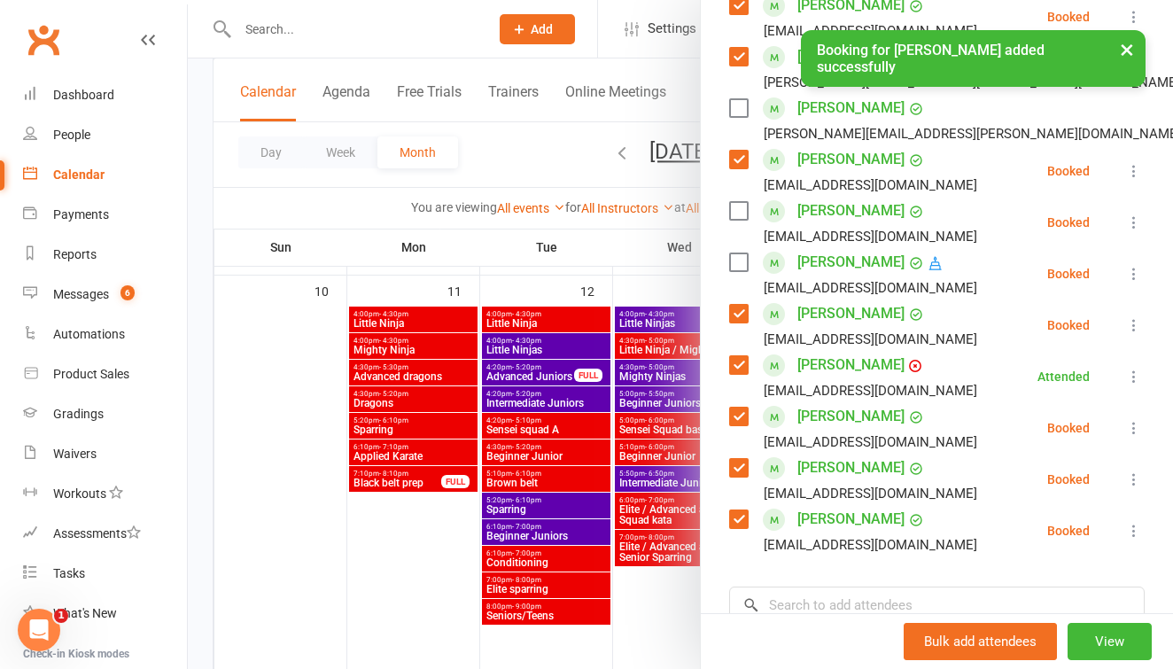
click at [739, 220] on label at bounding box center [738, 211] width 18 height 18
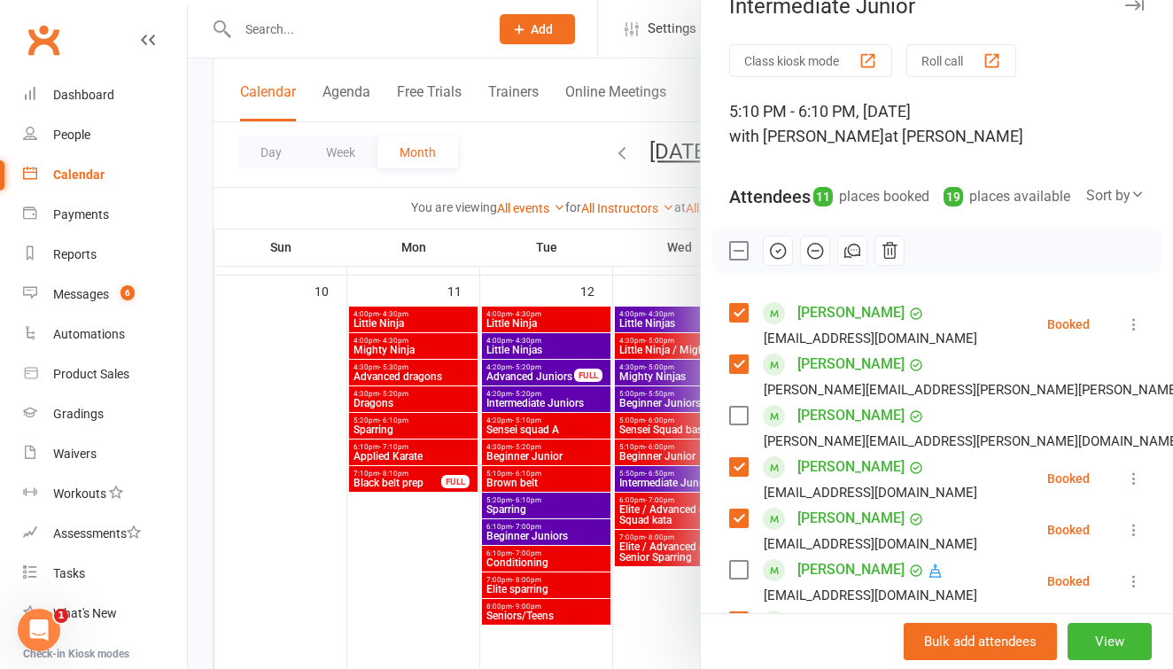
scroll to position [23, 0]
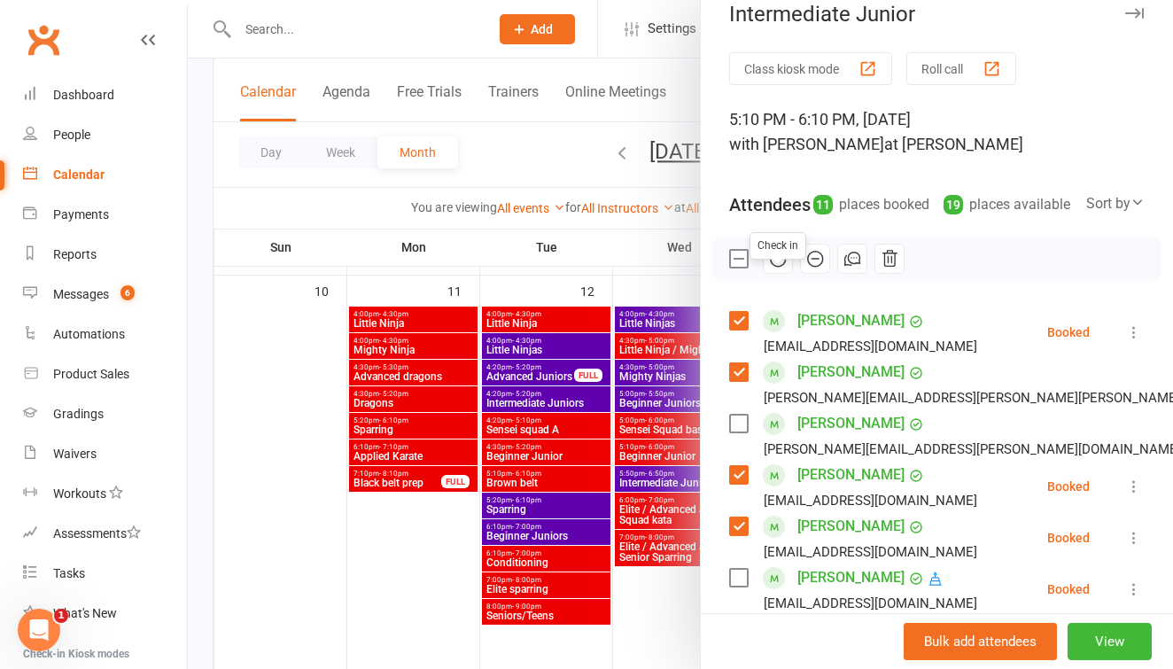
click at [781, 268] on icon "button" at bounding box center [777, 258] width 19 height 19
click at [621, 224] on div at bounding box center [680, 334] width 985 height 669
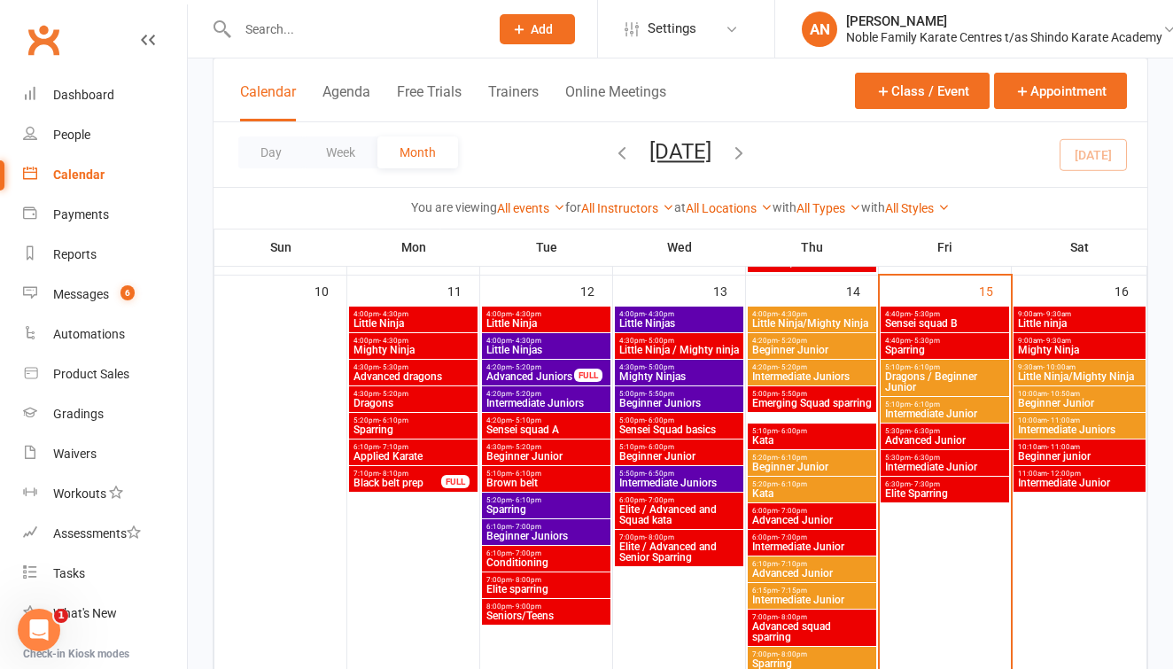
click at [920, 377] on span "Dragons / Beginner Junior" at bounding box center [944, 381] width 121 height 21
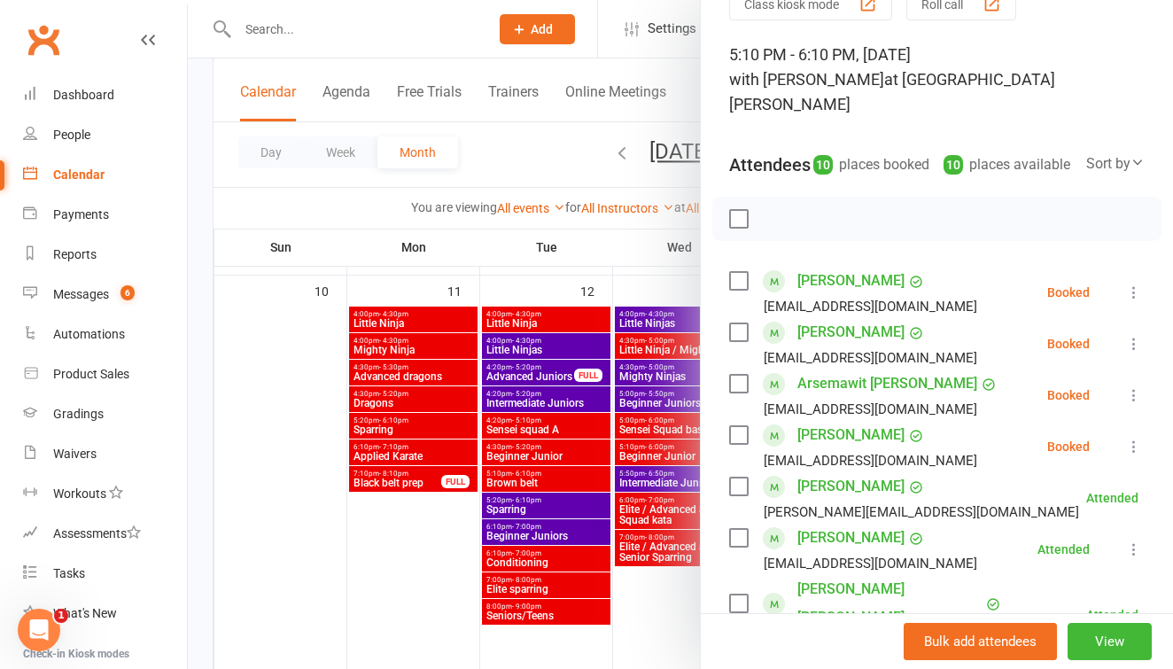
scroll to position [89, 0]
click at [740, 325] on label at bounding box center [738, 332] width 18 height 18
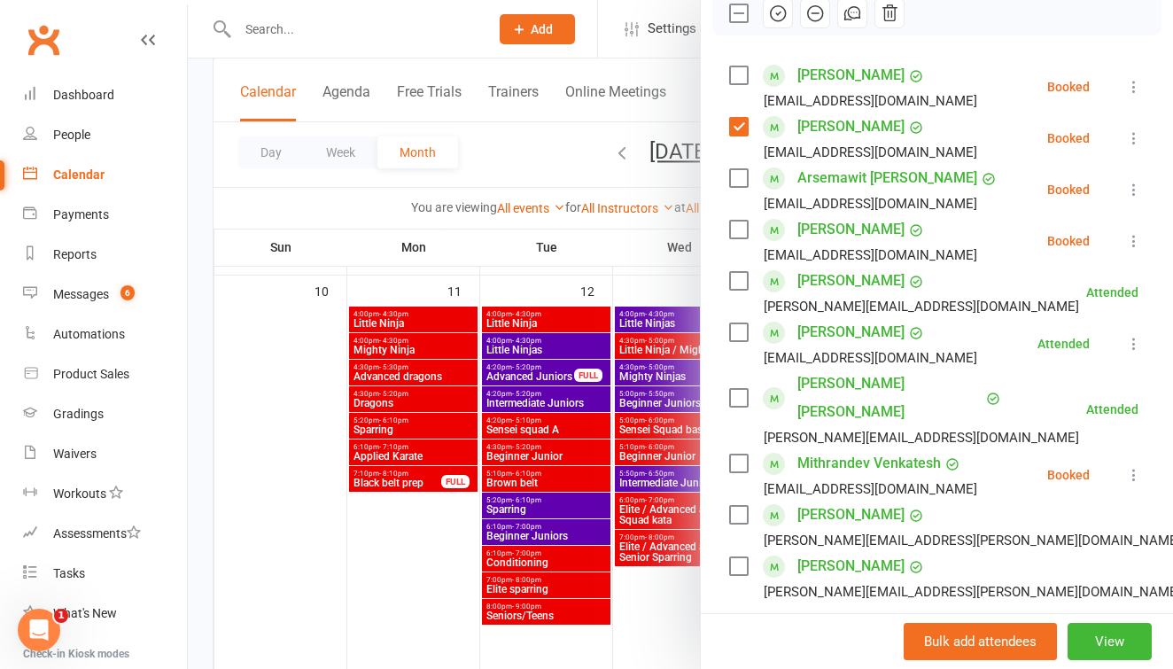
scroll to position [318, 0]
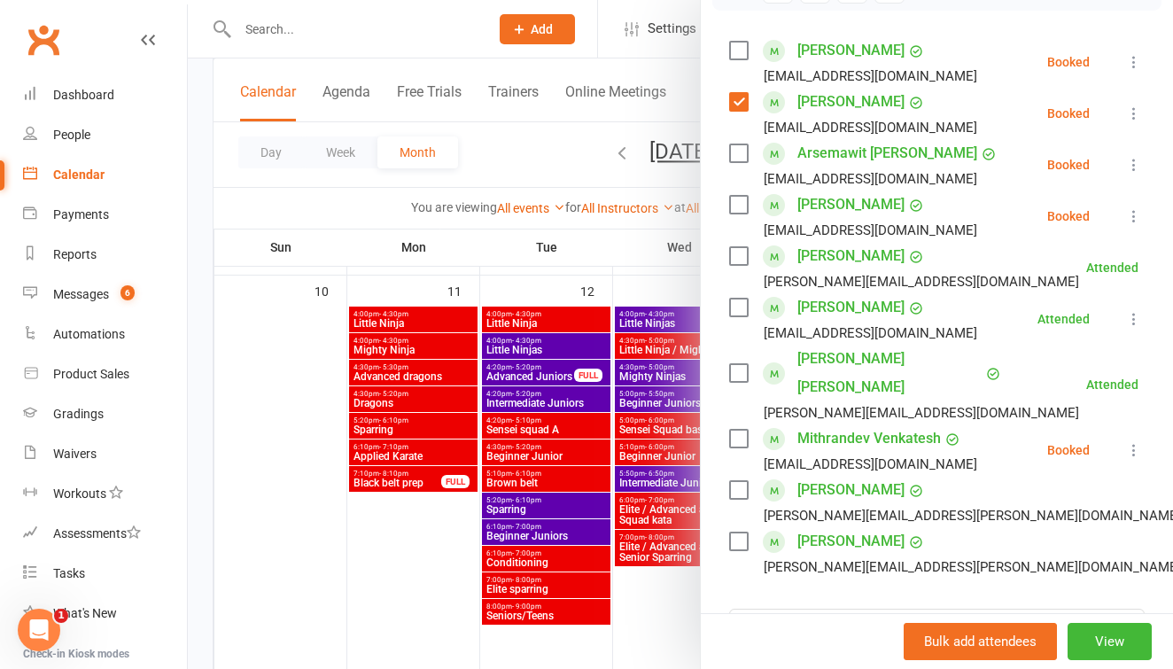
click at [738, 430] on label at bounding box center [738, 439] width 18 height 18
click at [807, 609] on input "search" at bounding box center [937, 627] width 416 height 37
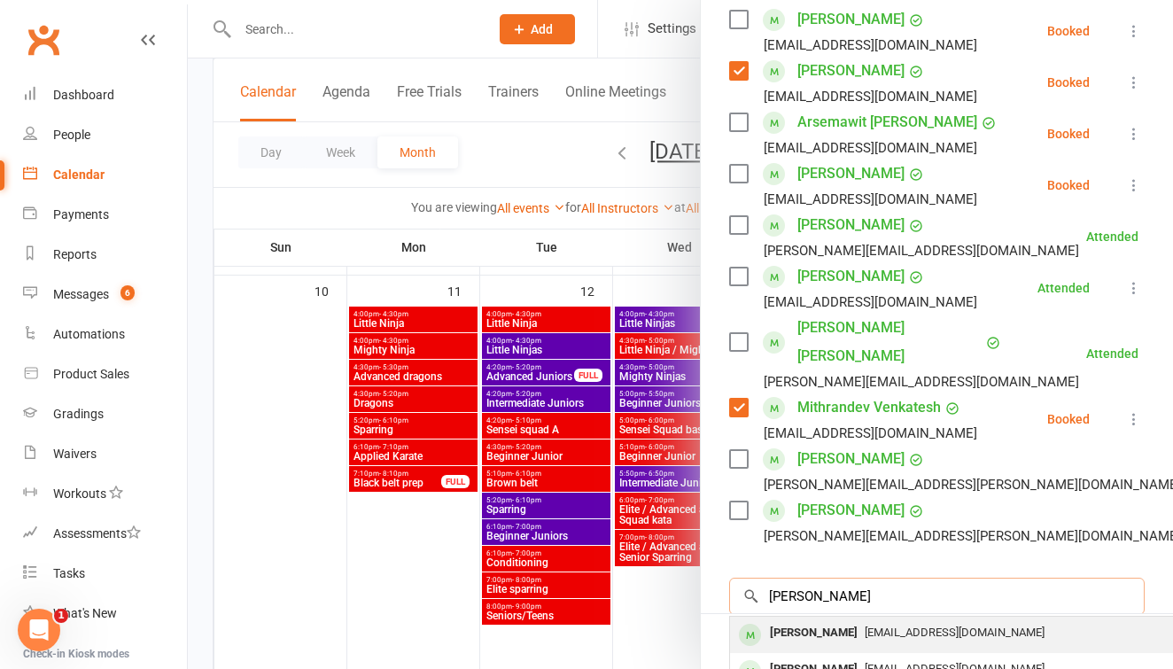
scroll to position [365, 0]
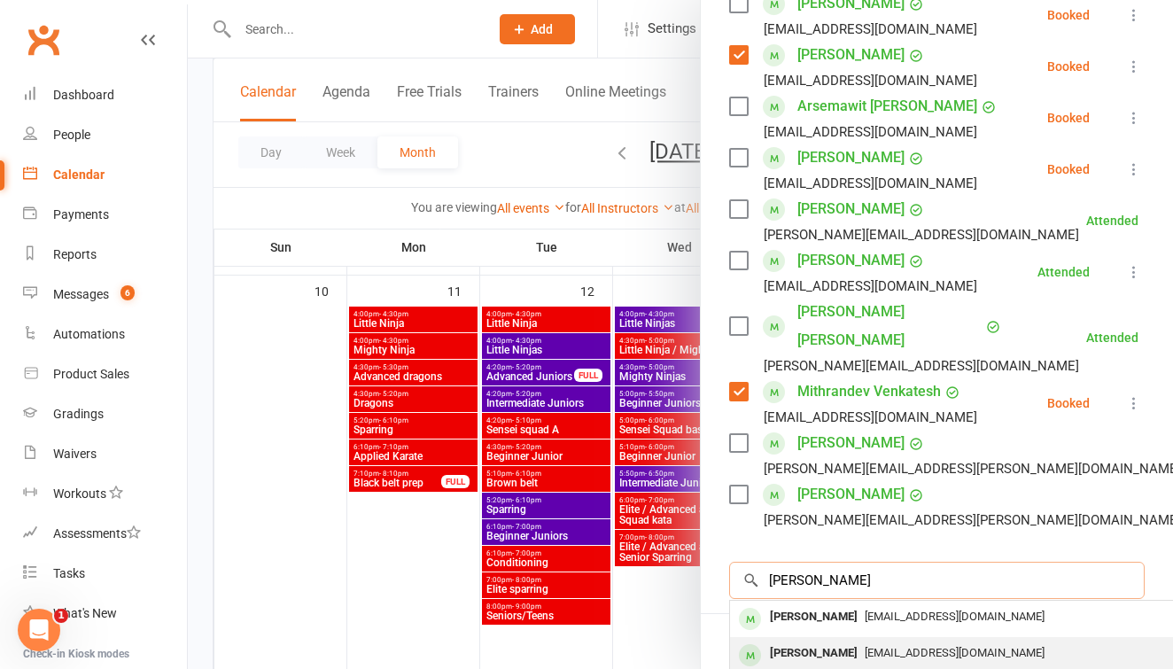
type input "[PERSON_NAME]"
click at [865, 646] on span "[EMAIL_ADDRESS][DOMAIN_NAME]" at bounding box center [955, 652] width 180 height 13
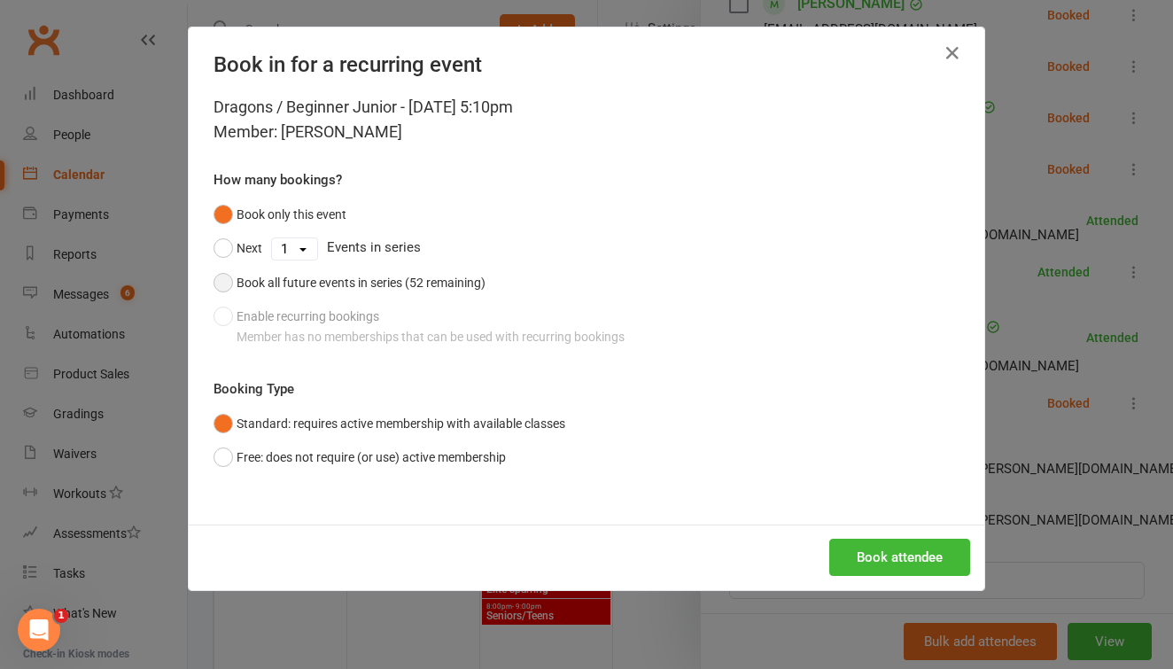
click at [224, 283] on button "Book all future events in series (52 remaining)" at bounding box center [350, 283] width 272 height 34
click at [868, 555] on button "Book attendee" at bounding box center [899, 557] width 141 height 37
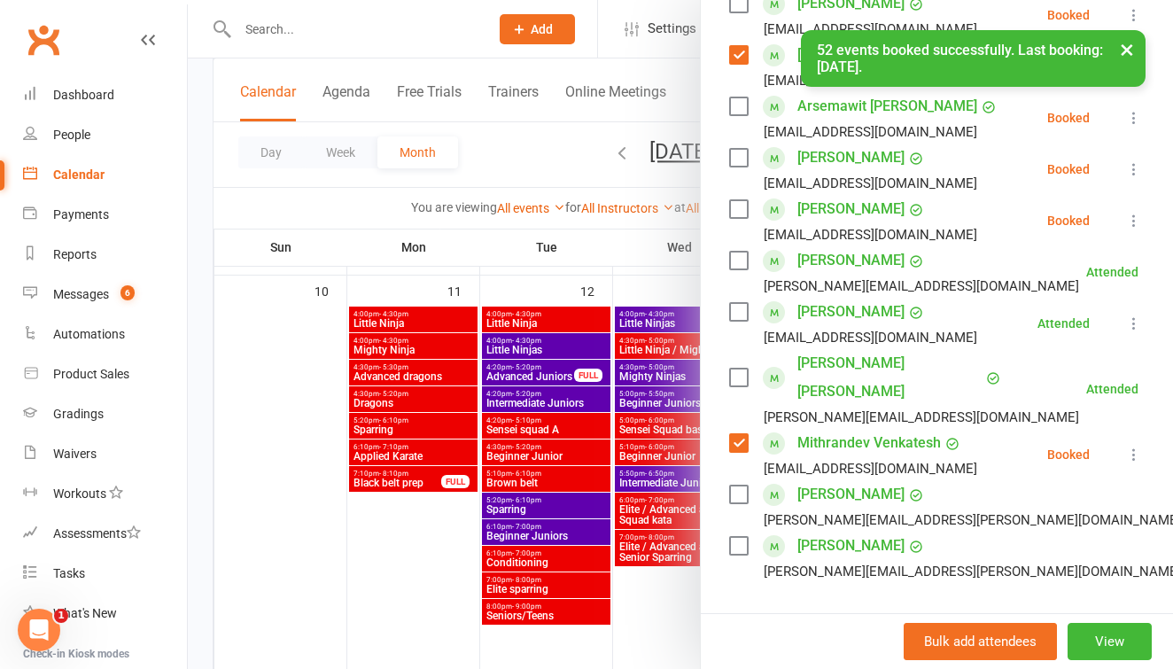
click at [804, 613] on input "search" at bounding box center [937, 631] width 416 height 37
type input "a"
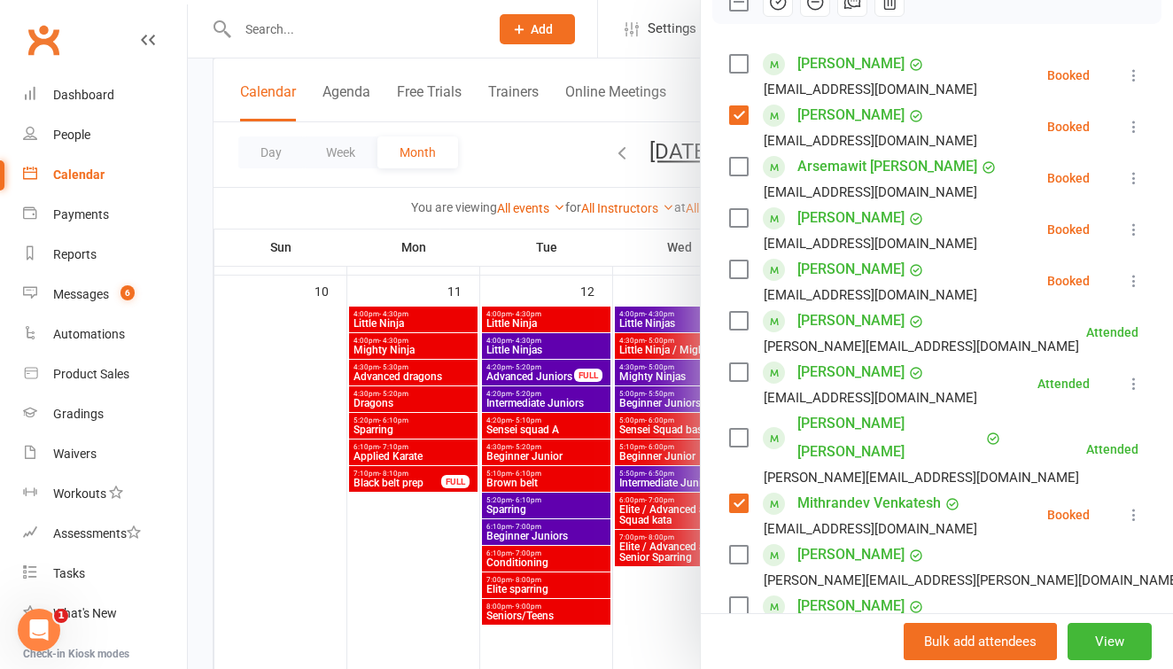
scroll to position [304, 0]
click at [745, 160] on label at bounding box center [738, 168] width 18 height 18
click at [737, 267] on label at bounding box center [738, 270] width 18 height 18
click at [741, 214] on label at bounding box center [738, 219] width 18 height 18
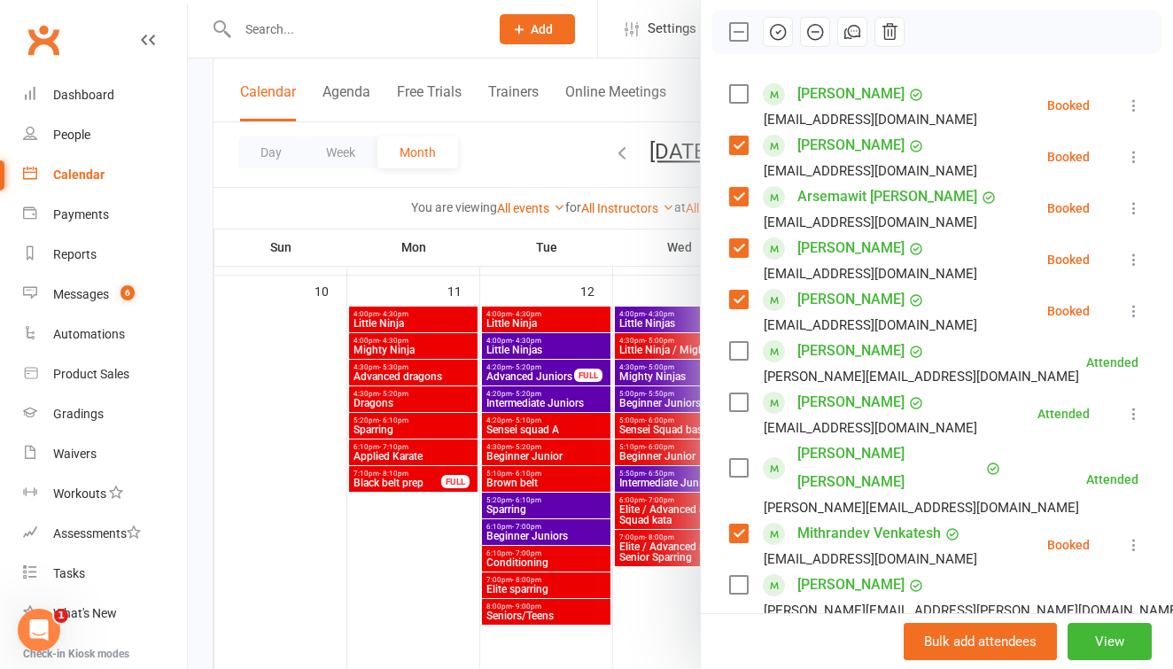
scroll to position [1007, 0]
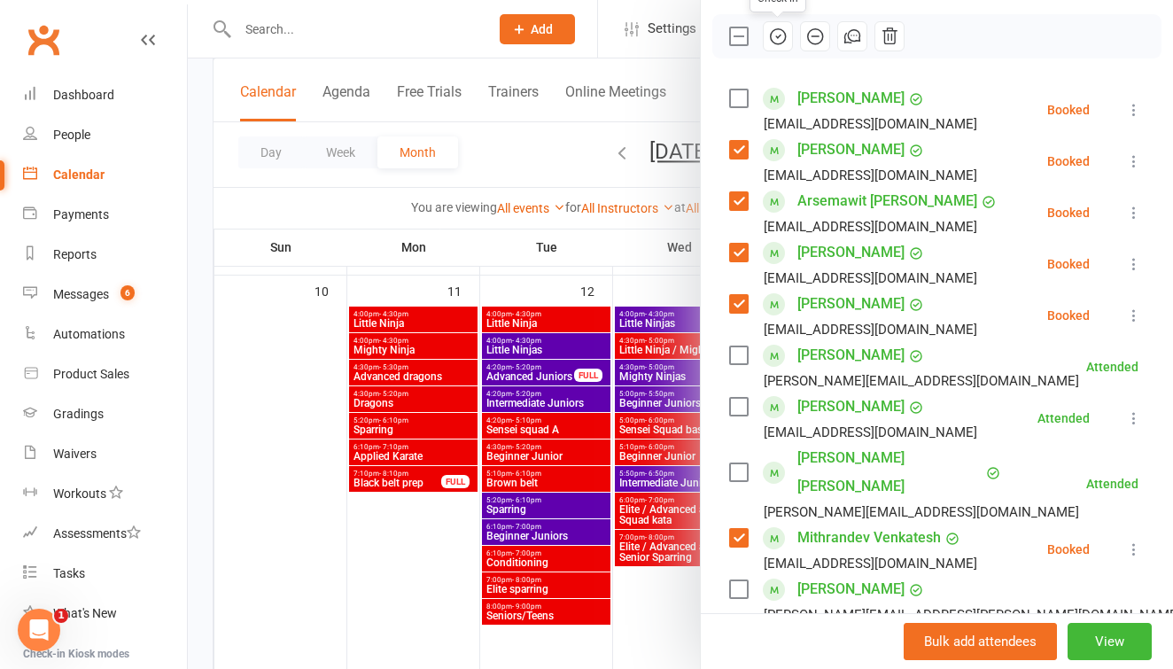
click at [775, 32] on icon "button" at bounding box center [777, 36] width 19 height 19
click at [548, 158] on div at bounding box center [680, 334] width 985 height 669
